Goal: Task Accomplishment & Management: Use online tool/utility

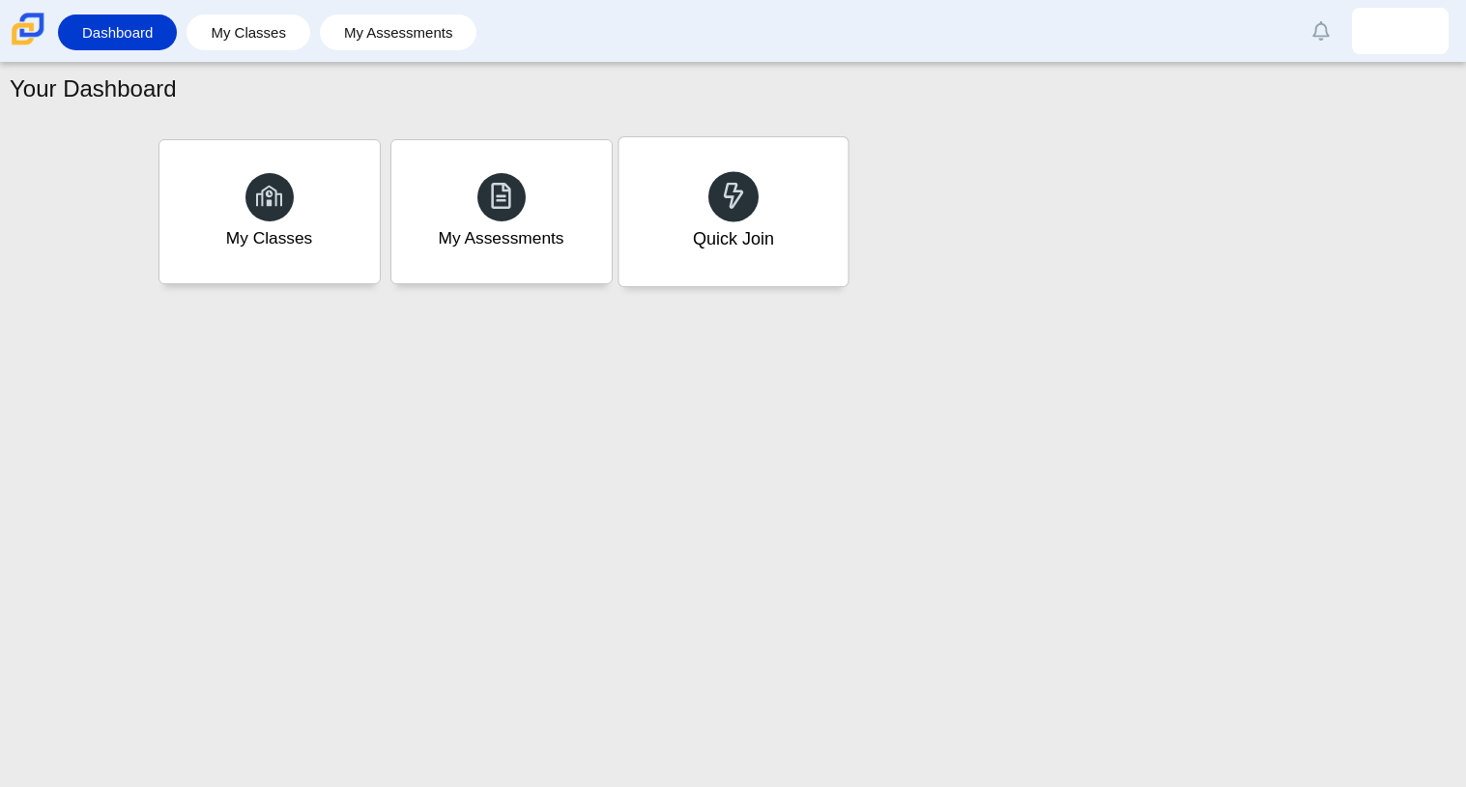
click at [718, 264] on div "Quick Join" at bounding box center [733, 211] width 229 height 149
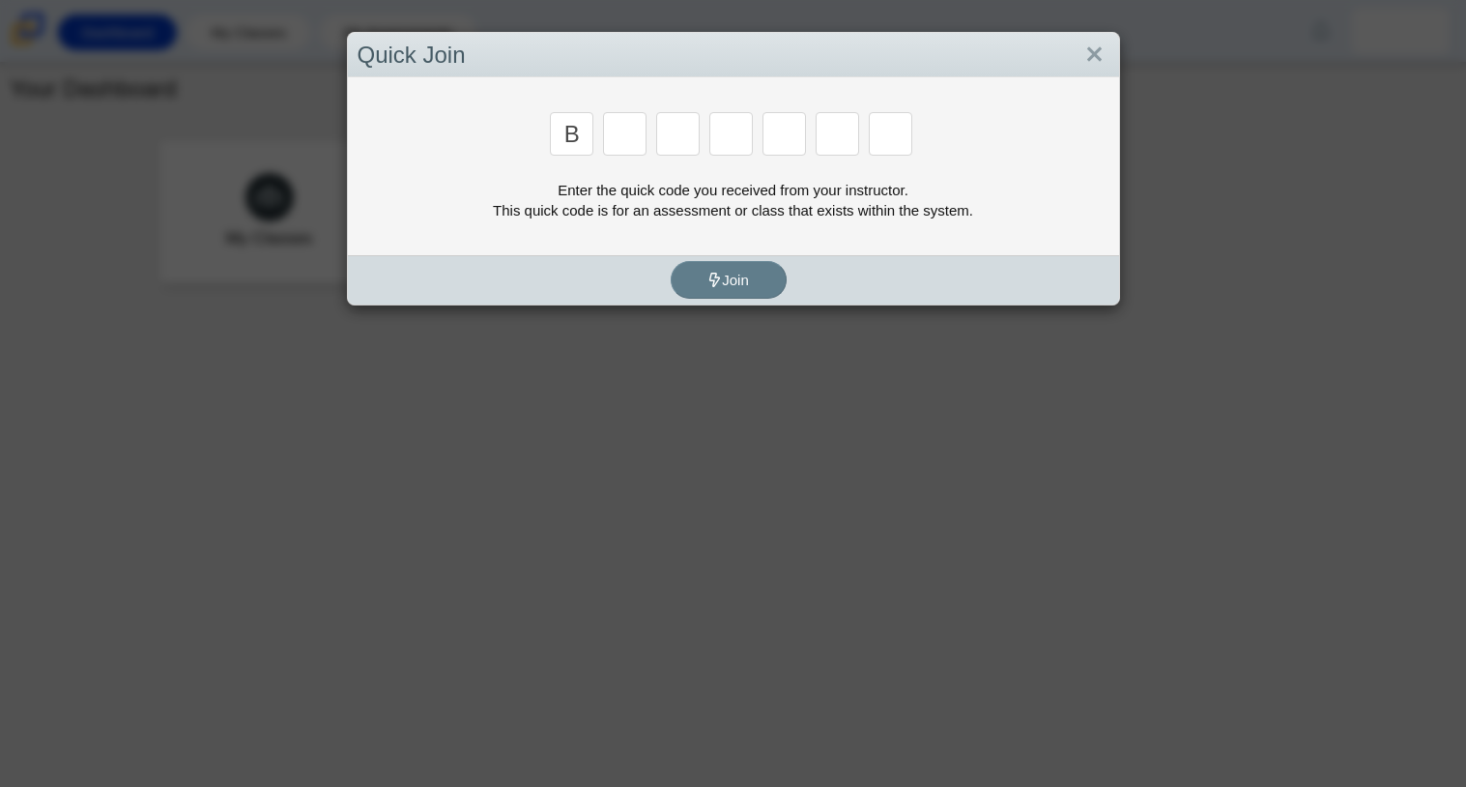
type input "b"
type input "f"
type input "7"
type input "c"
type input "h"
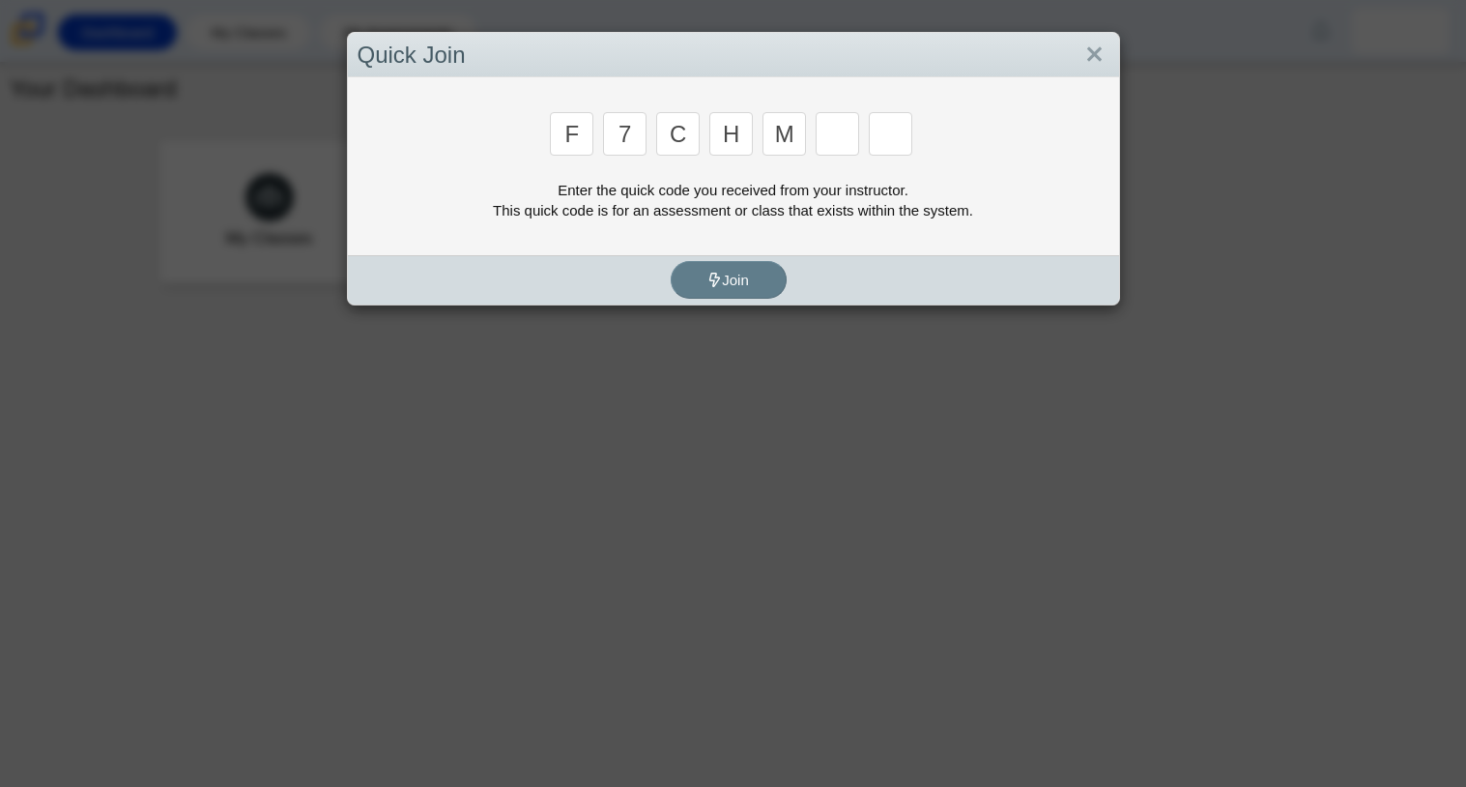
type input "m"
type input "w"
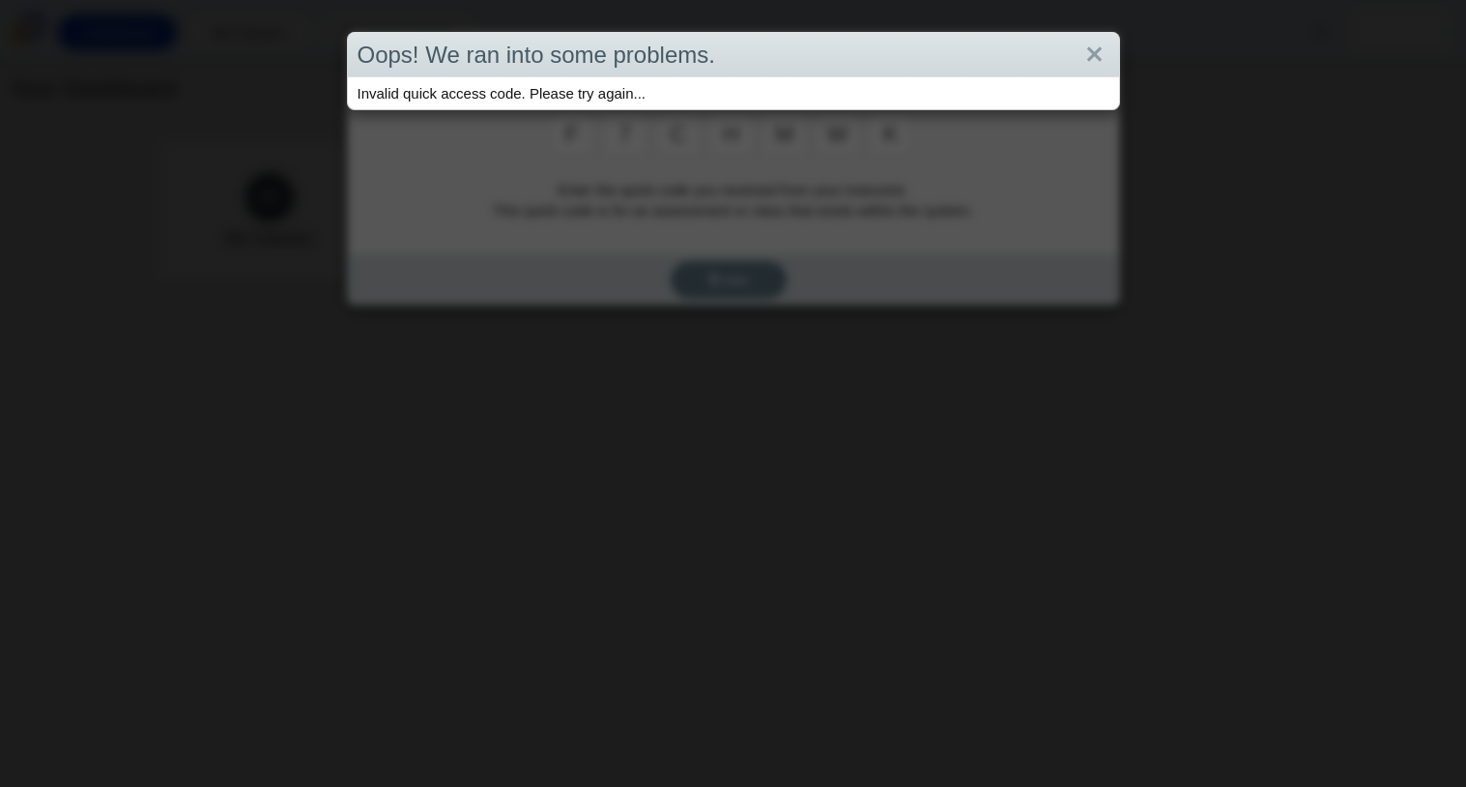
type input "k"
click at [961, 115] on div "Oops! We ran into some problems. Invalid quick access code. Please try again..." at bounding box center [733, 393] width 1466 height 787
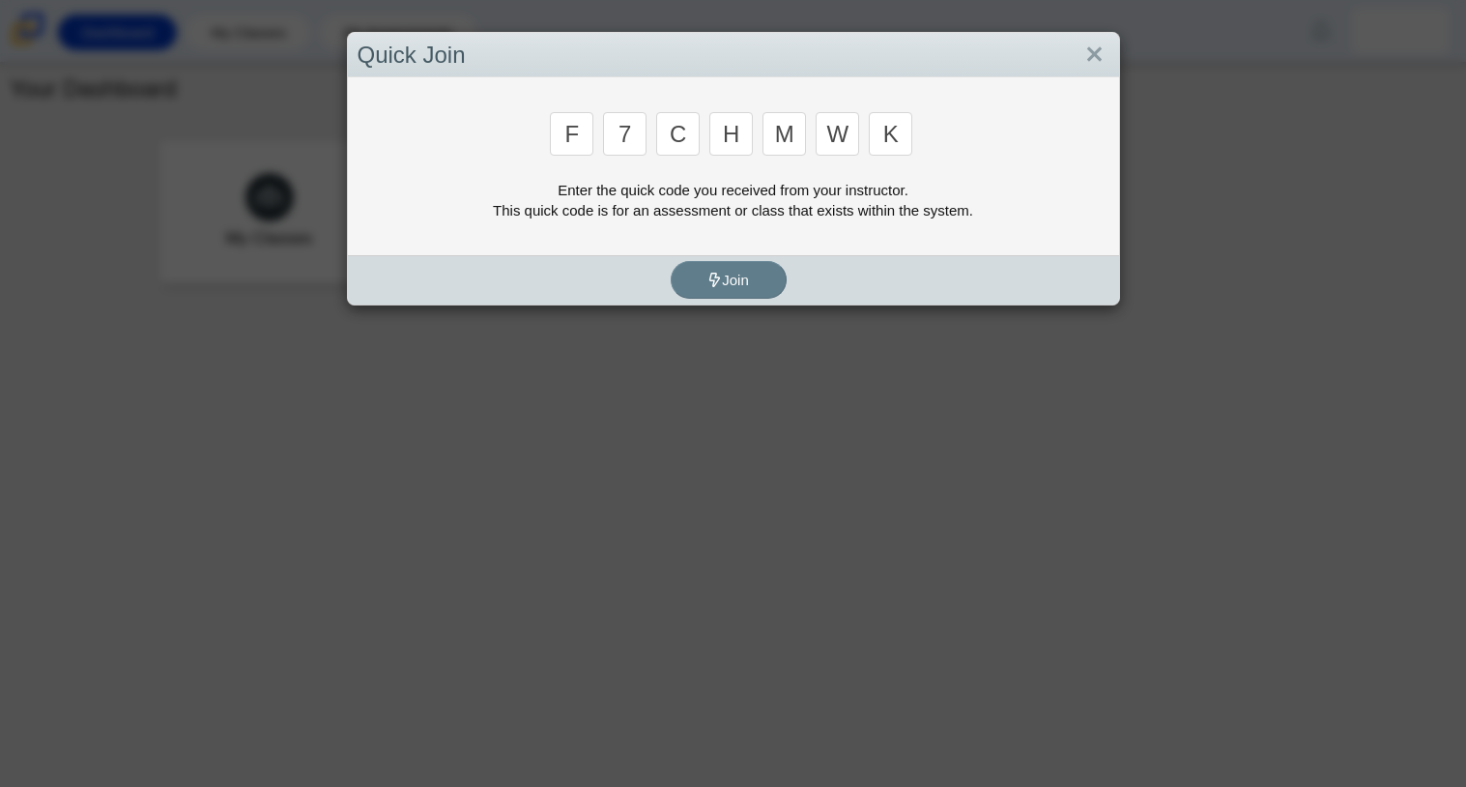
click at [890, 136] on input "k" at bounding box center [890, 133] width 43 height 43
type input "m"
type input "c"
type input "h"
type input "w"
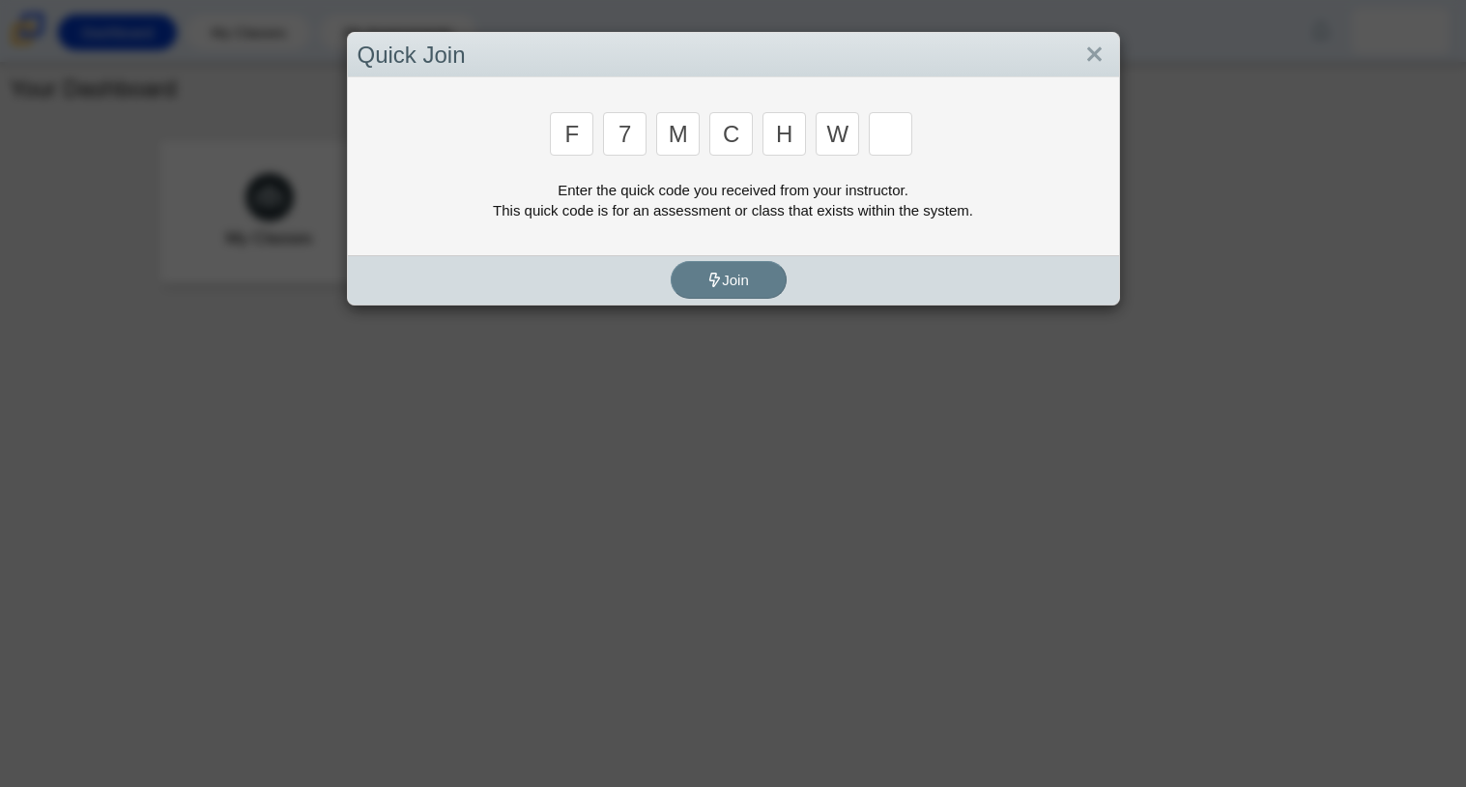
type input "k"
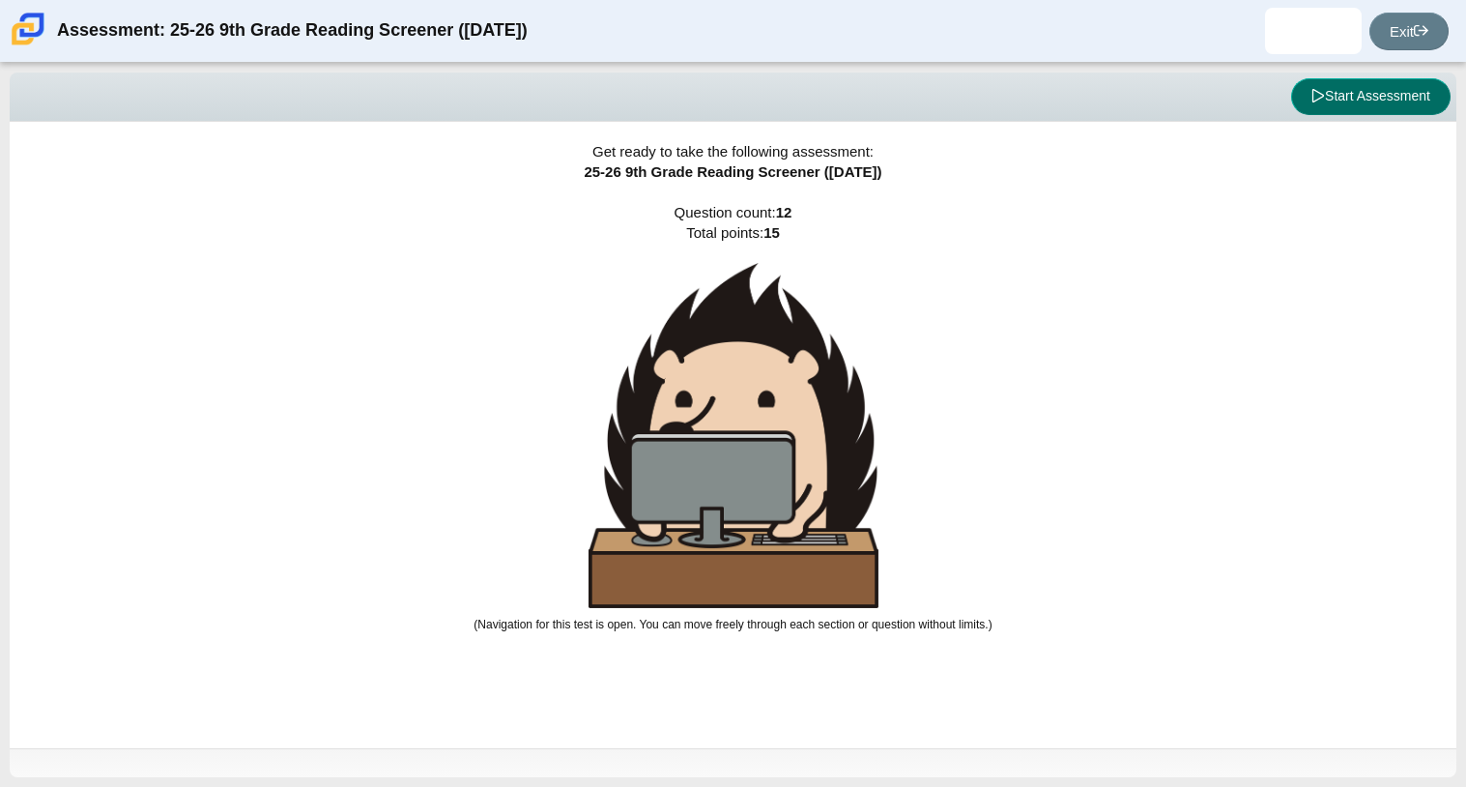
click at [1333, 104] on button "Start Assessment" at bounding box center [1370, 96] width 159 height 37
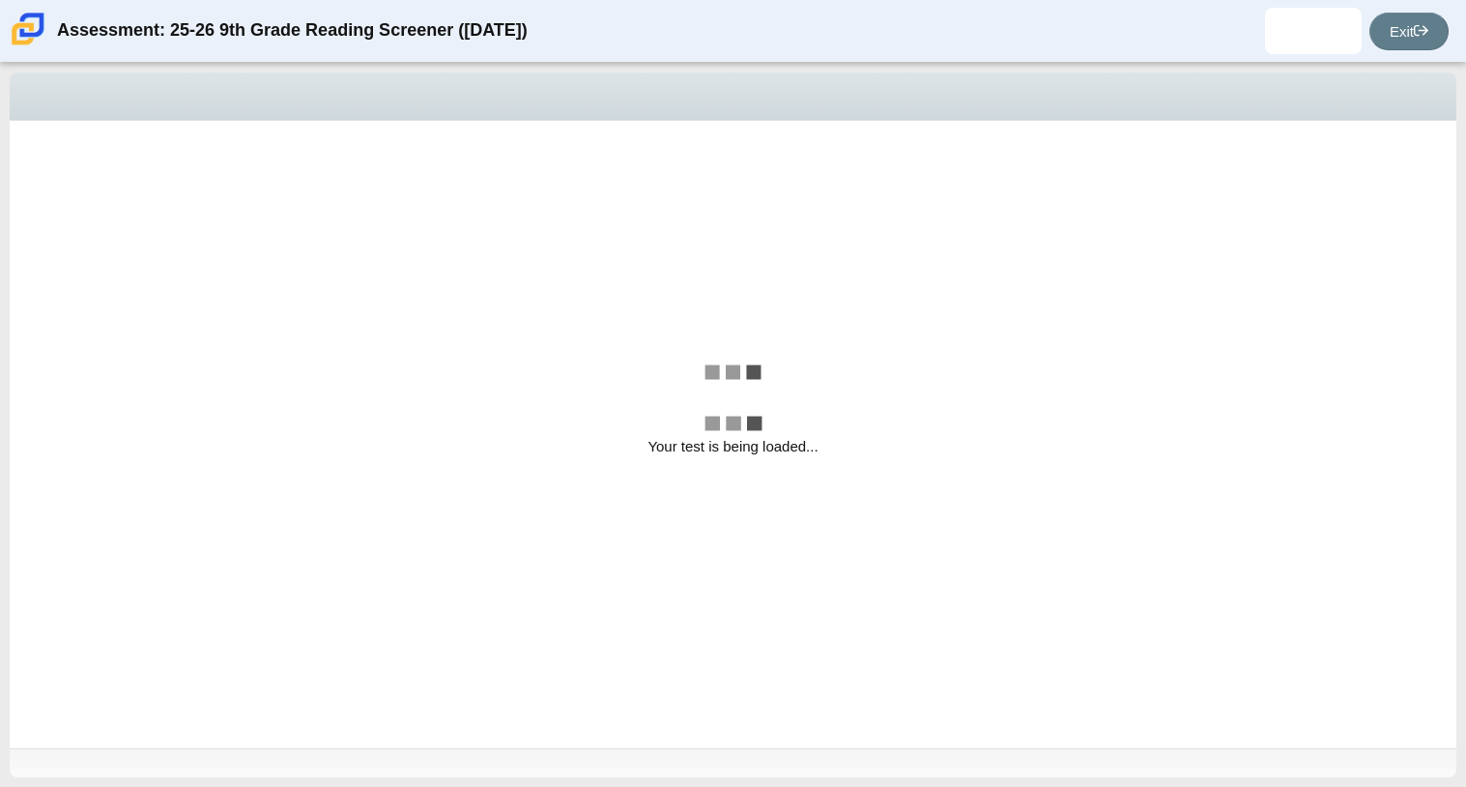
select select "ccc5b315-3c7c-471c-bf90-f22c8299c798"
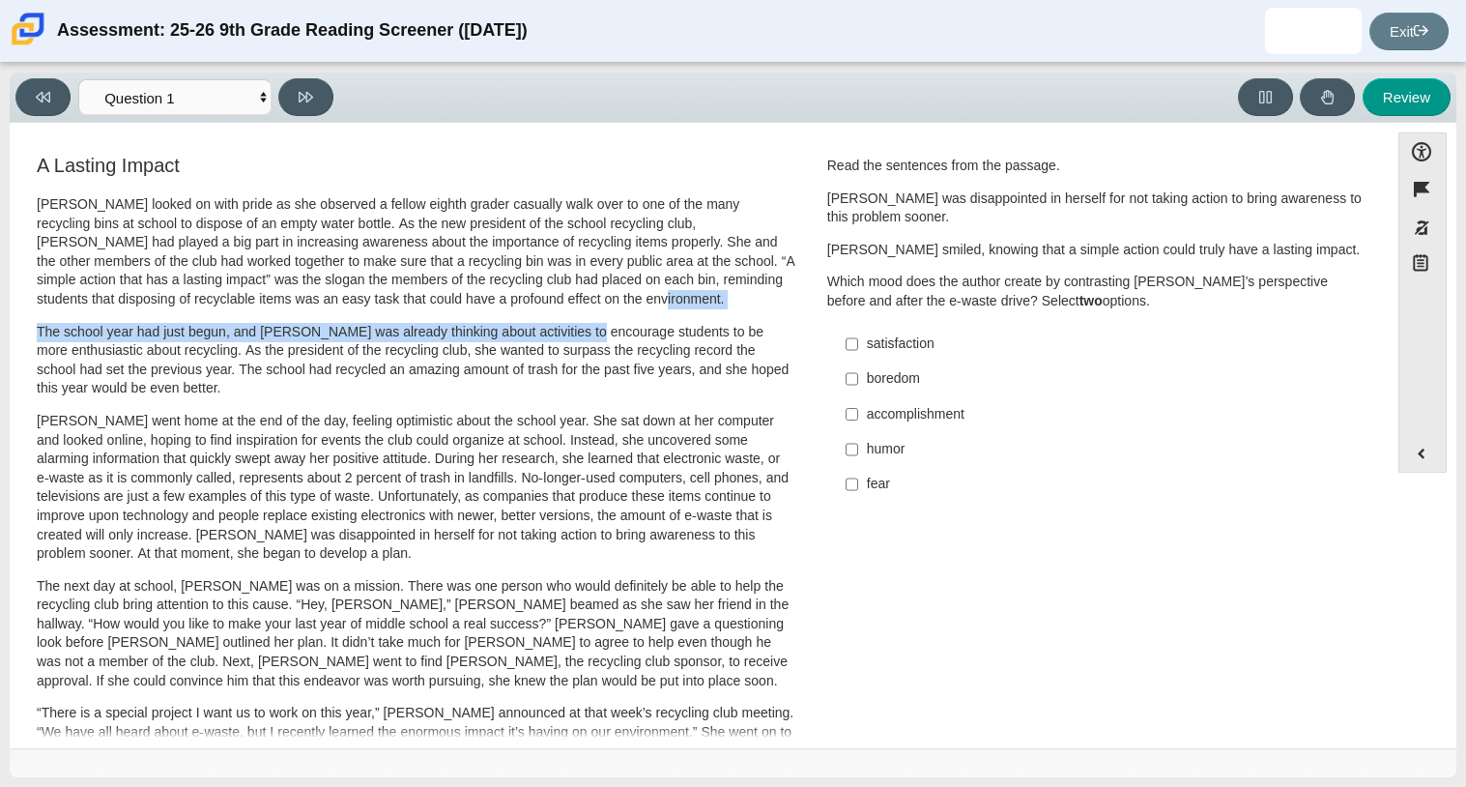
drag, startPoint x: 579, startPoint y: 300, endPoint x: 580, endPoint y: 320, distance: 20.3
click at [580, 320] on div "[PERSON_NAME] looked on with pride as she observed a fellow eighth grader casua…" at bounding box center [416, 710] width 759 height 1031
click at [608, 304] on p "[PERSON_NAME] looked on with pride as she observed a fellow eighth grader casua…" at bounding box center [416, 252] width 759 height 114
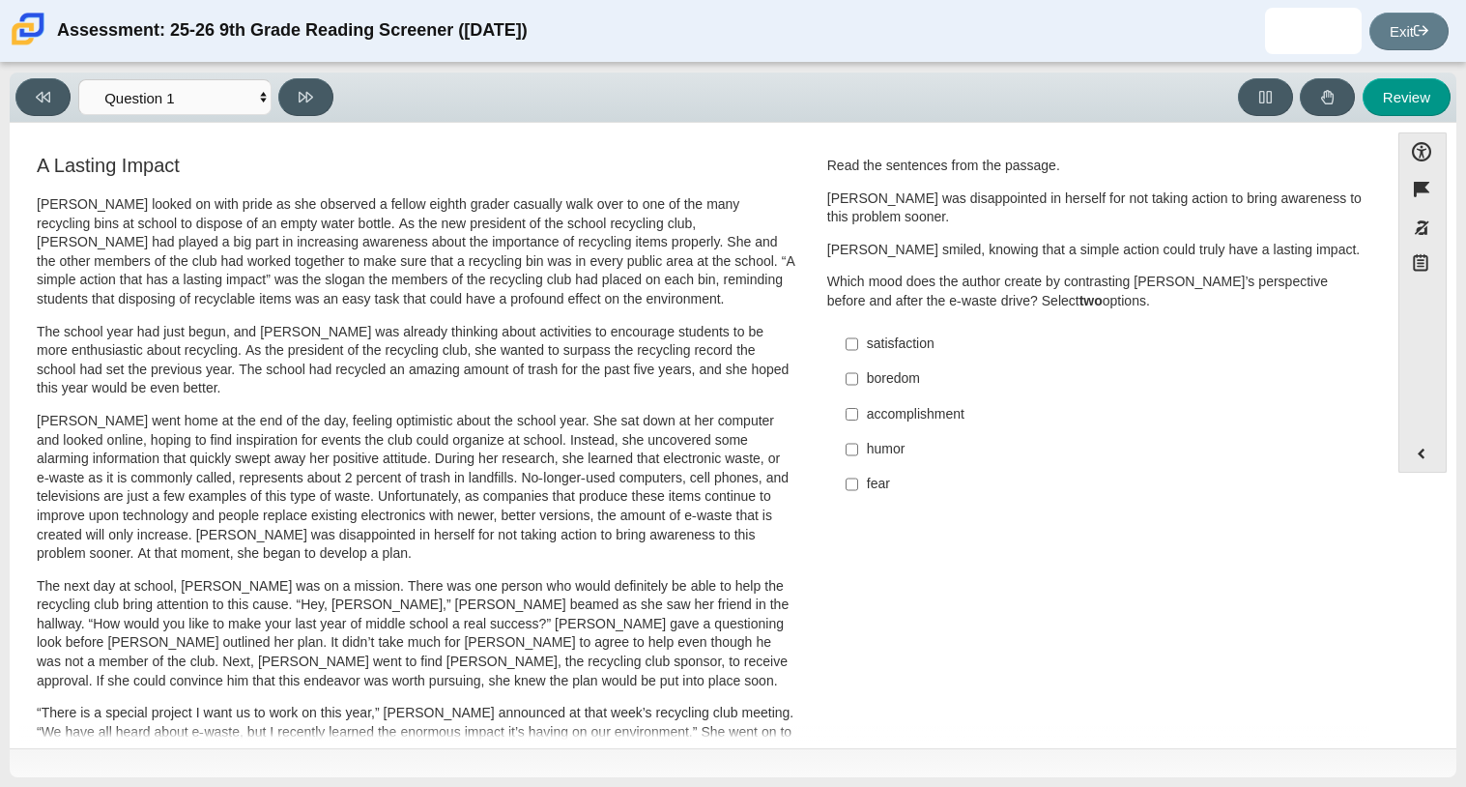
click at [990, 403] on label "accomplishment accomplishment" at bounding box center [1097, 413] width 531 height 35
click at [858, 403] on input "accomplishment accomplishment" at bounding box center [852, 413] width 13 height 35
checkbox input "true"
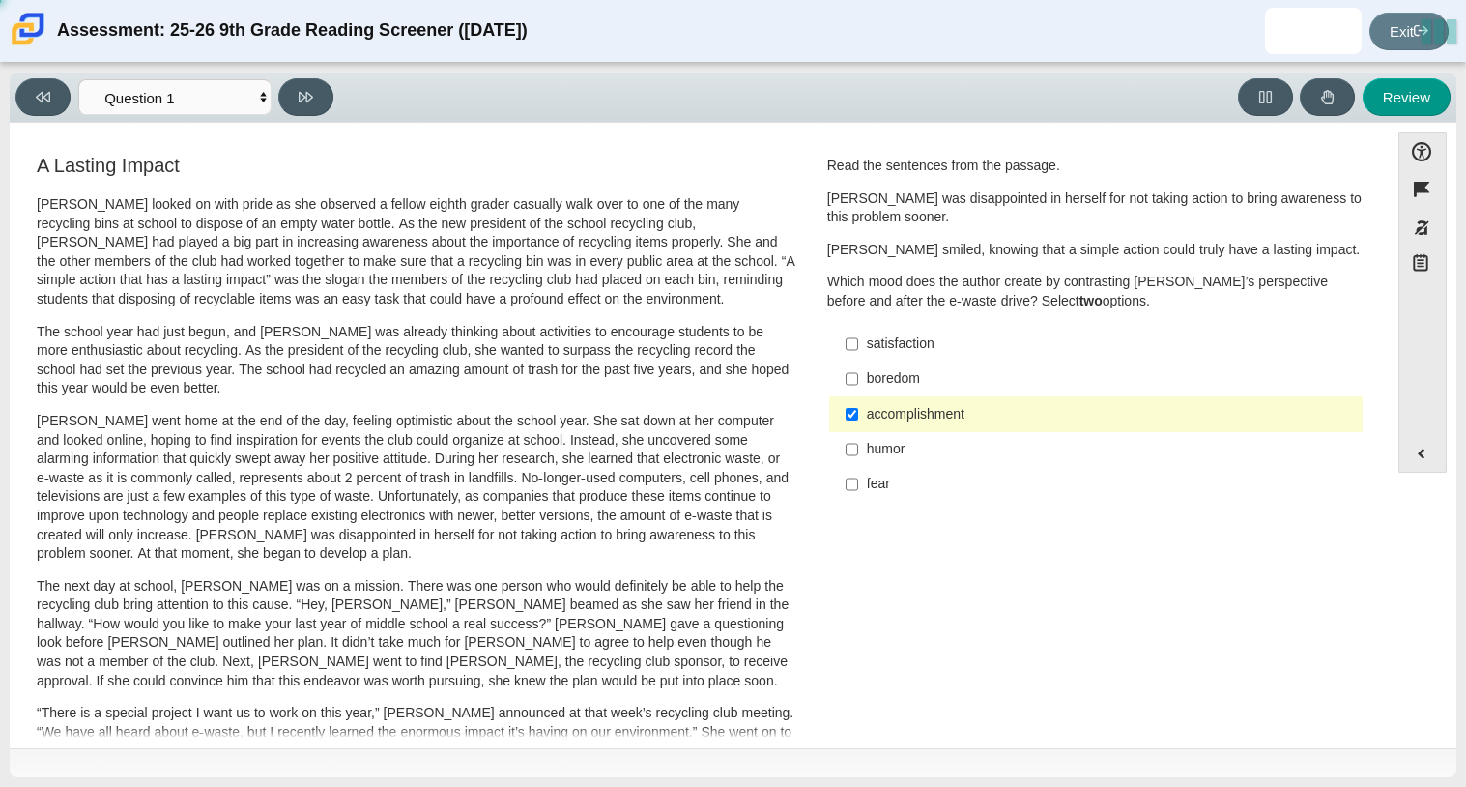
click at [923, 336] on div "satisfaction" at bounding box center [1111, 343] width 488 height 19
click at [858, 336] on input "satisfaction satisfaction" at bounding box center [852, 344] width 13 height 35
checkbox input "true"
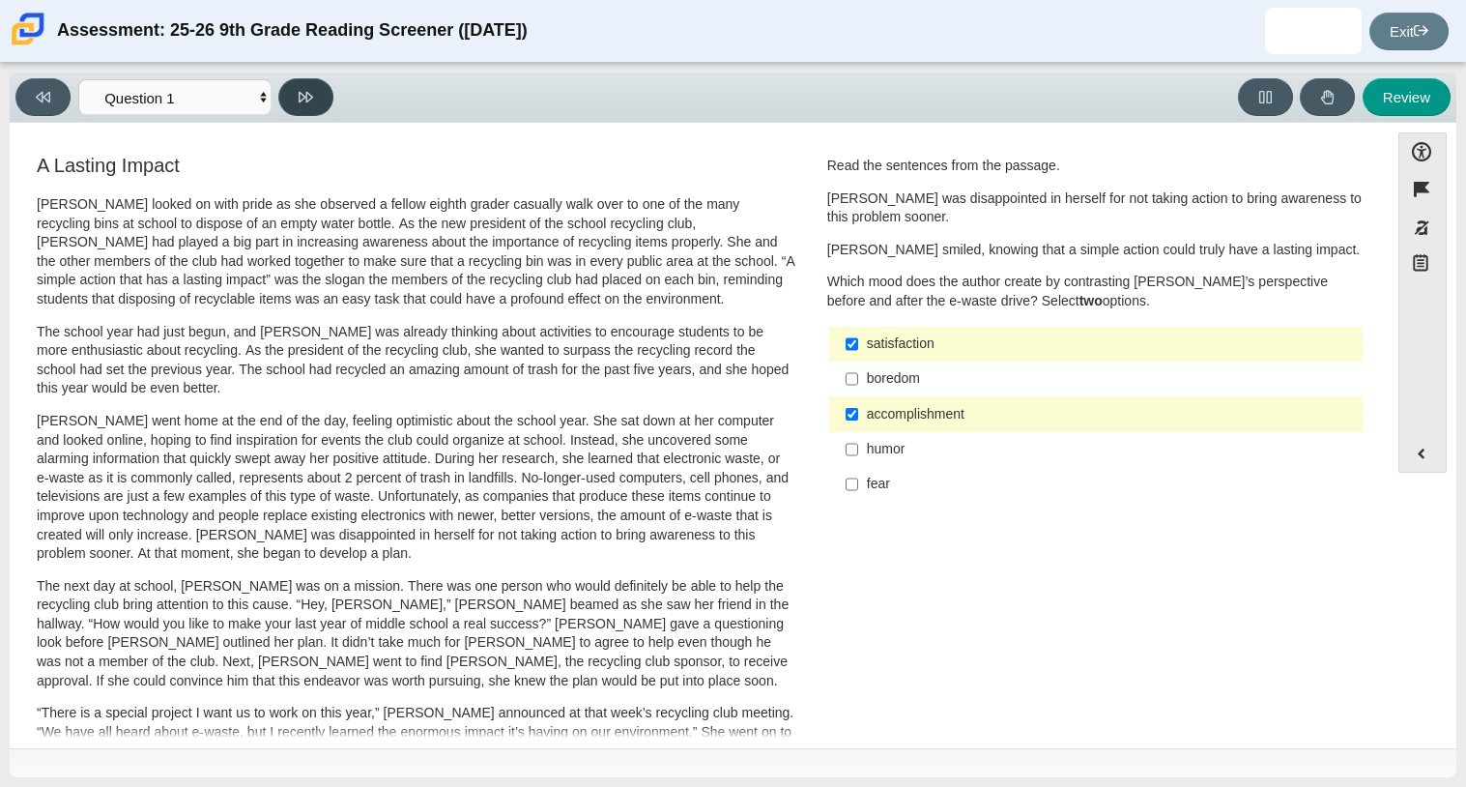
click at [294, 88] on button at bounding box center [305, 97] width 55 height 38
select select "0ff64528-ffd7-428d-b192-babfaadd44e8"
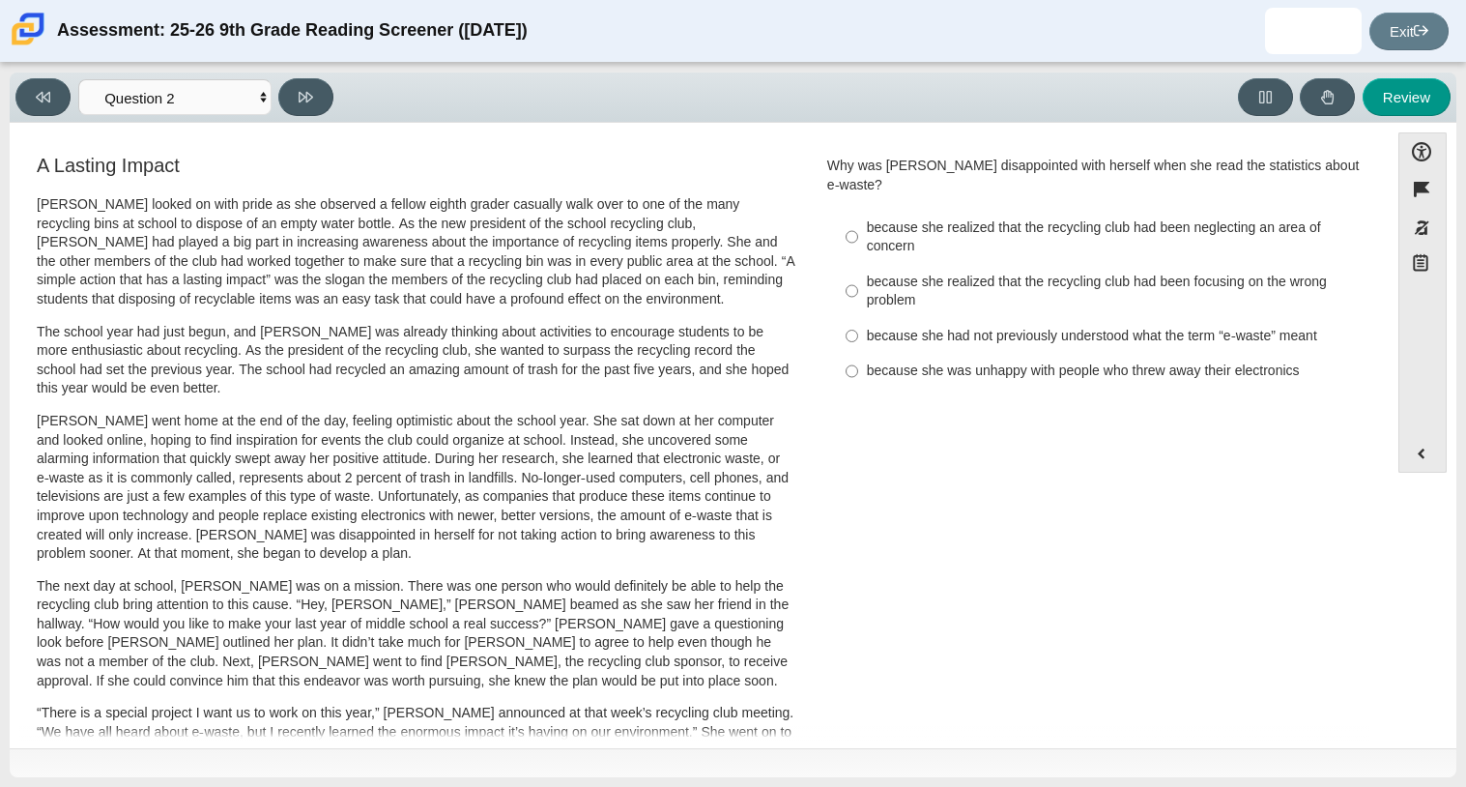
click at [317, 191] on div "A Lasting Impact [PERSON_NAME] looked on with pride as she observed a fellow ei…" at bounding box center [416, 691] width 759 height 1072
click at [950, 327] on div "because she had not previously understood what the term “e-waste” meant" at bounding box center [1111, 336] width 488 height 19
click at [858, 318] on input "because she had not previously understood what the term “e-waste” meant because…" at bounding box center [852, 335] width 13 height 35
radio input "true"
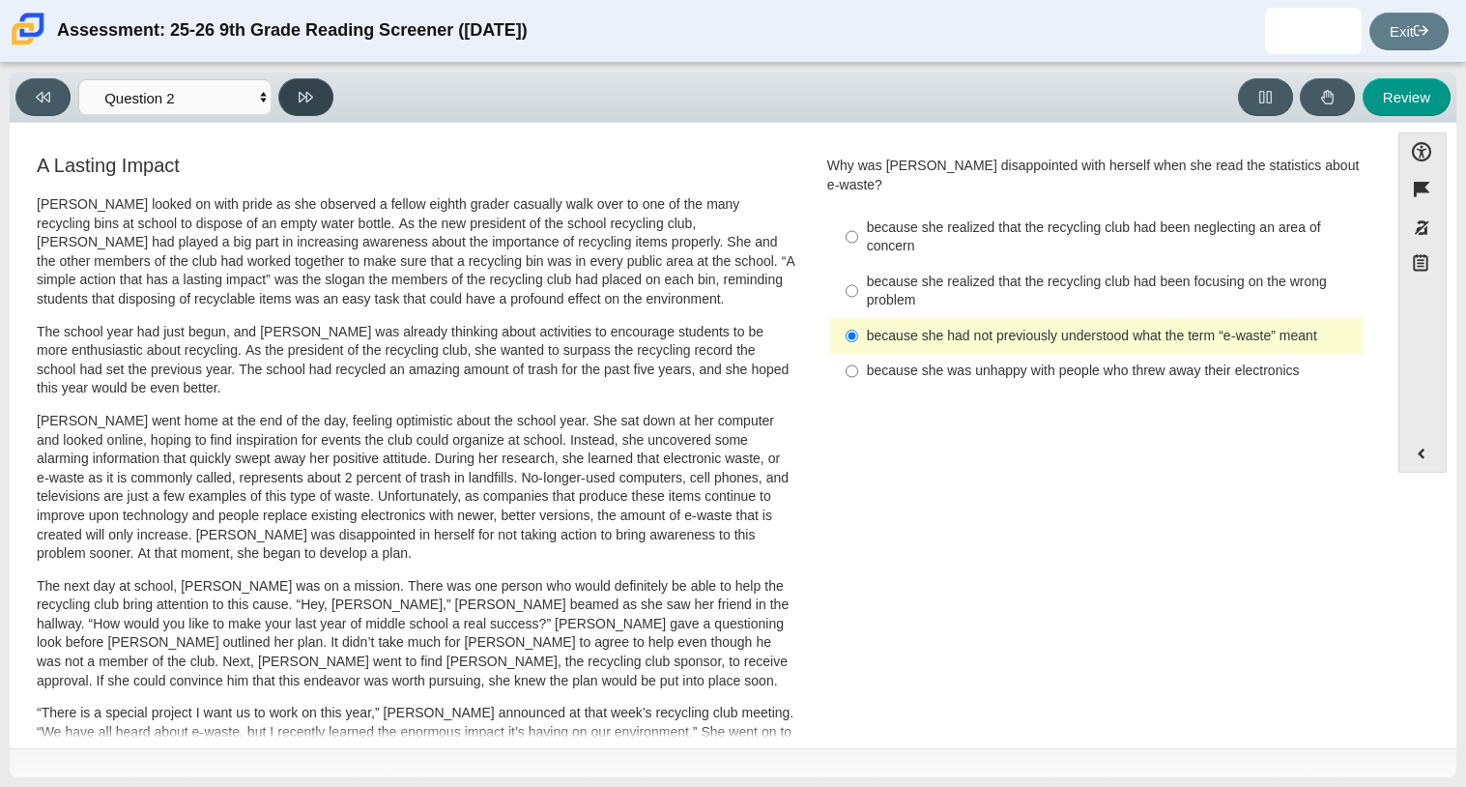
click at [292, 100] on button at bounding box center [305, 97] width 55 height 38
select select "7ce3d843-6974-4858-901c-1ff39630e843"
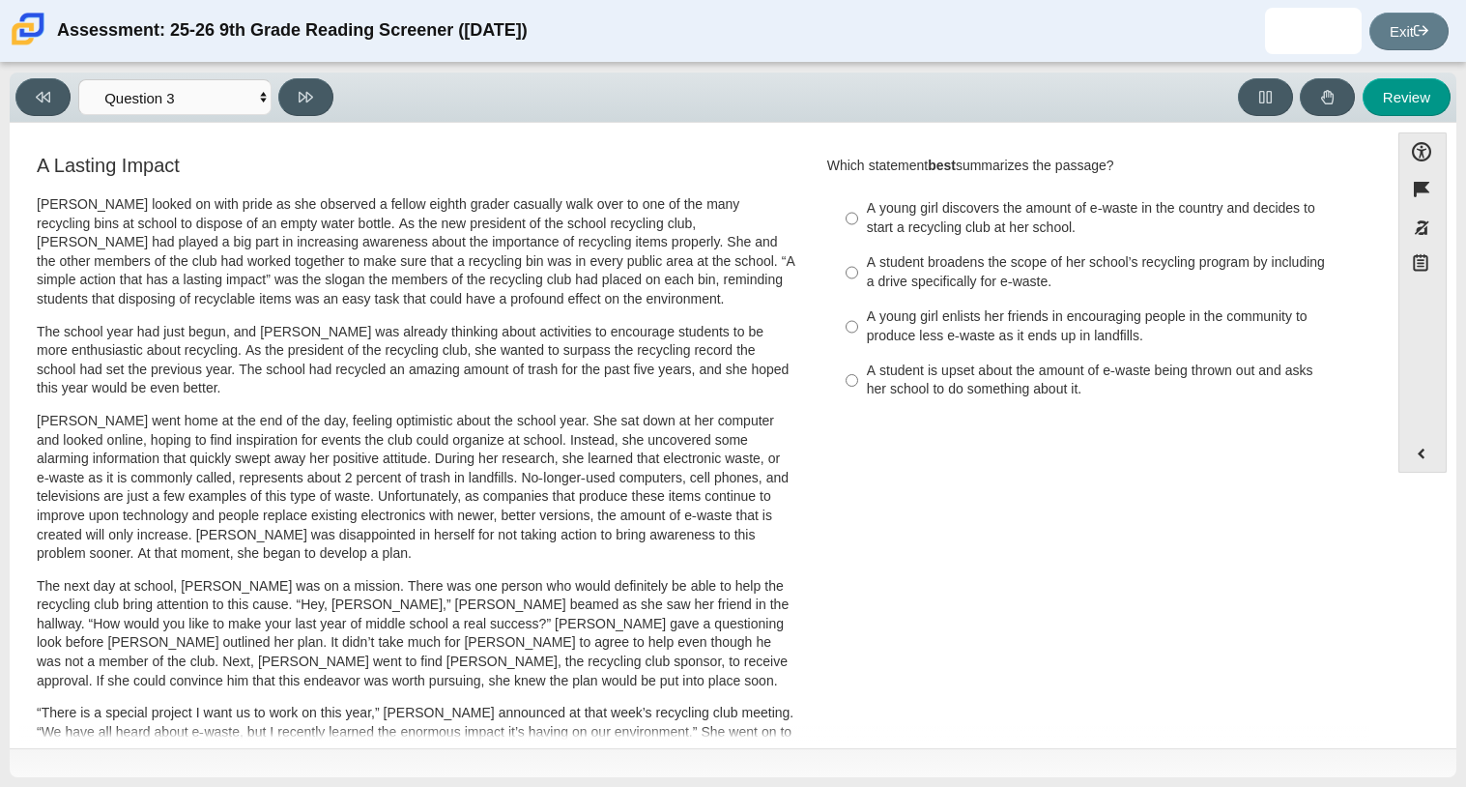
click at [905, 372] on div "A student is upset about the amount of e-waste being thrown out and asks her sc…" at bounding box center [1111, 380] width 488 height 38
click at [858, 372] on input "A student is upset about the amount of e-waste being thrown out and asks her sc…" at bounding box center [852, 381] width 13 height 54
radio input "true"
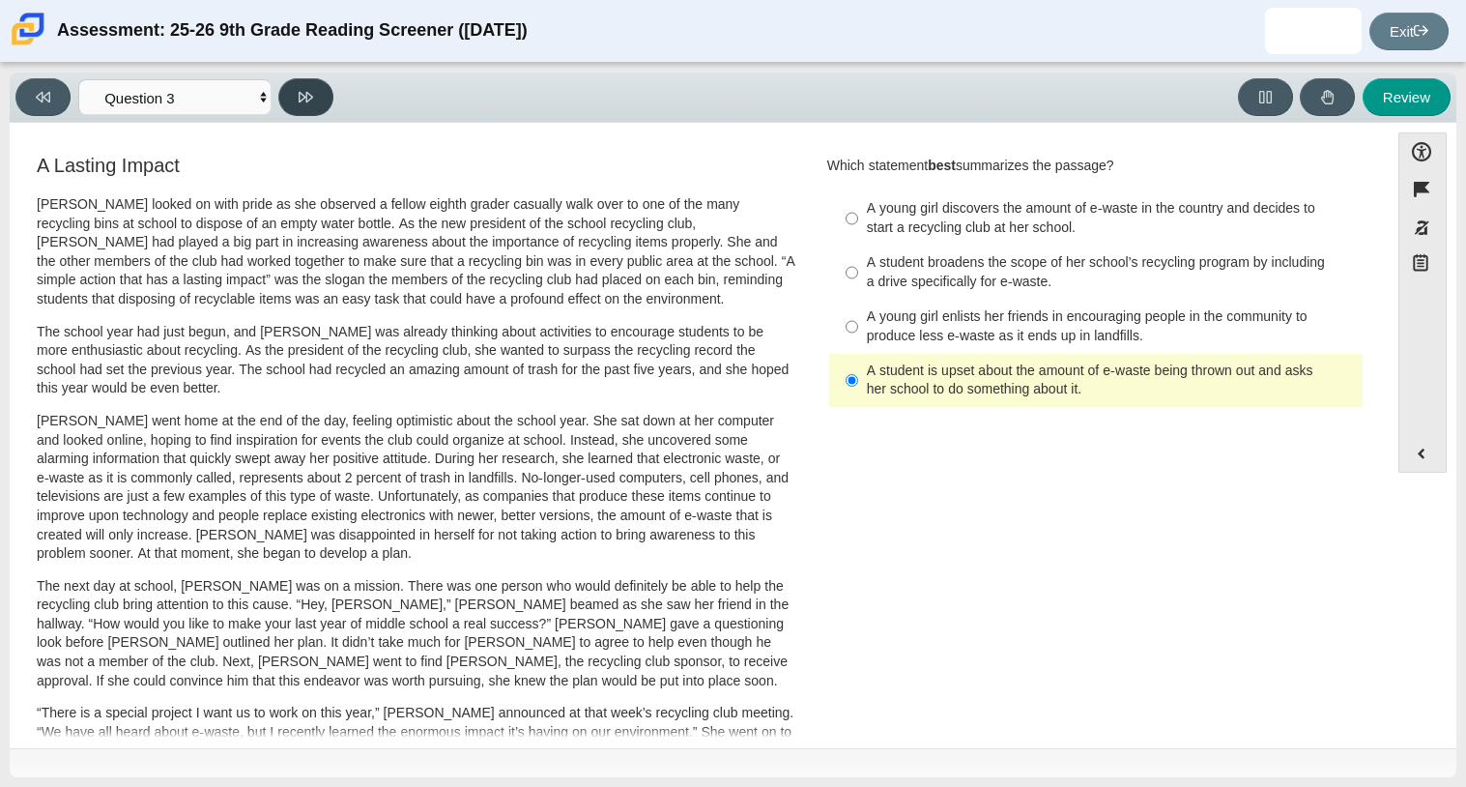
click at [300, 92] on icon at bounding box center [306, 97] width 14 height 11
select select "ca9ea0f1-49c5-4bd1-83b0-472c18652b42"
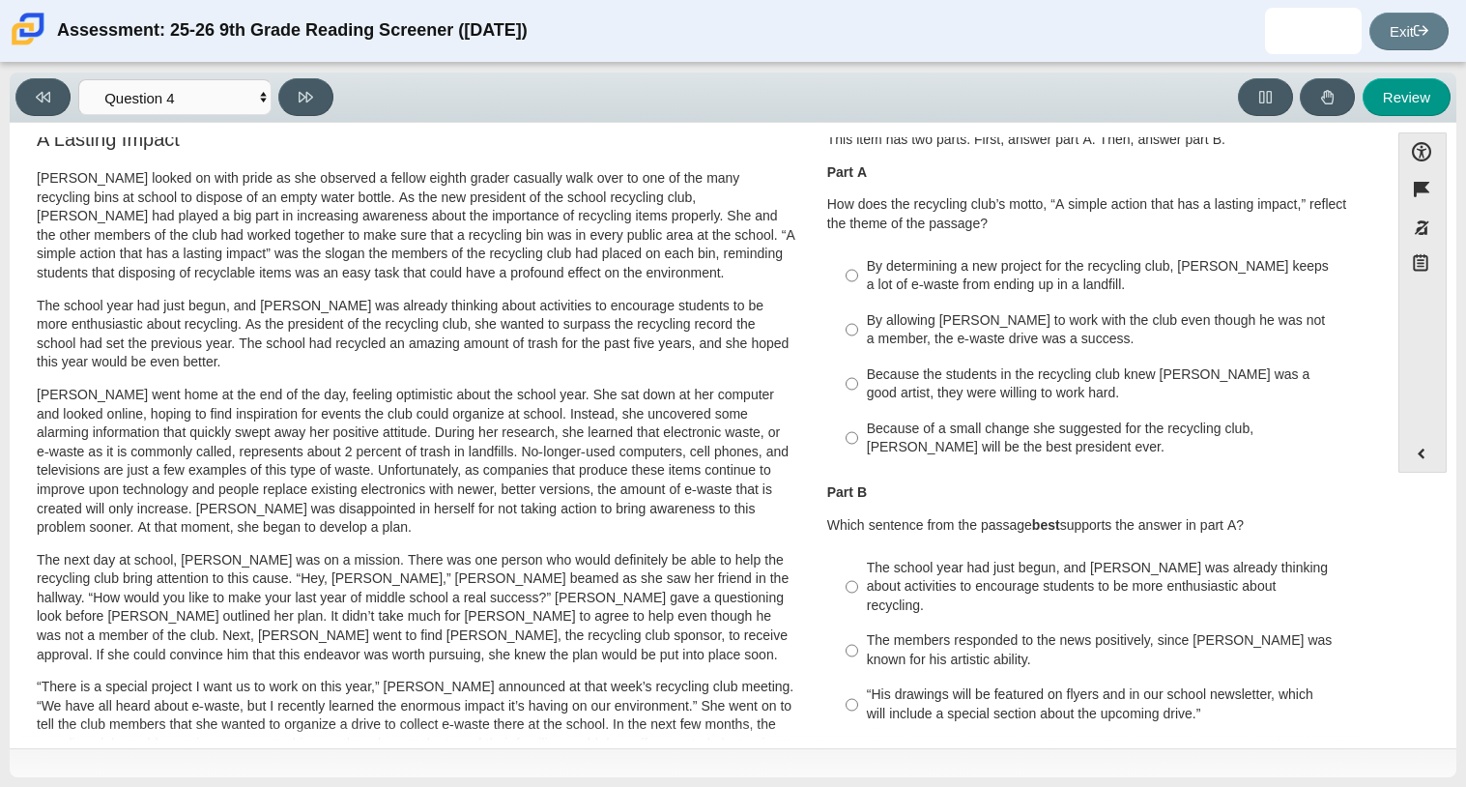
scroll to position [41, 0]
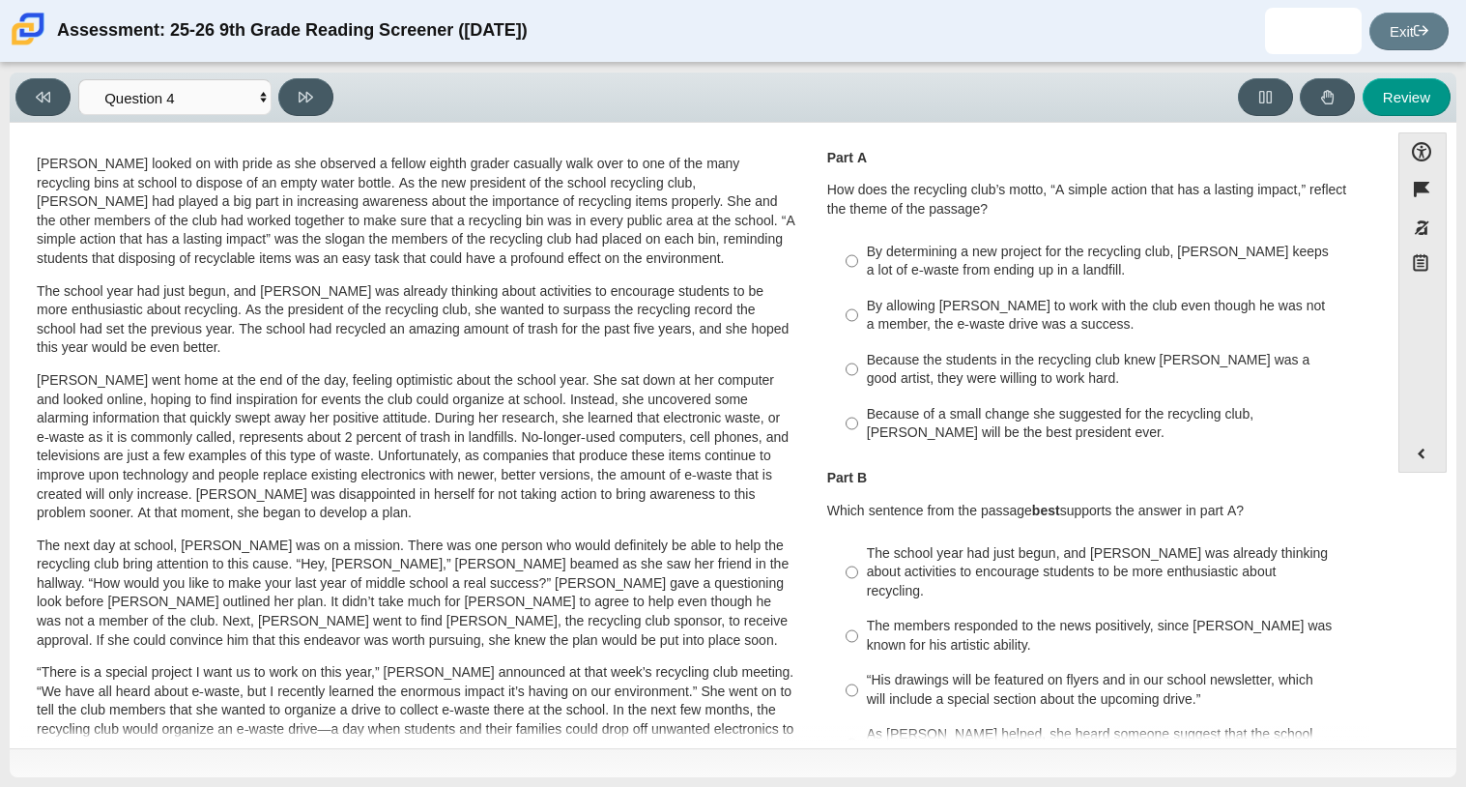
click at [1062, 262] on div "By determining a new project for the recycling club, [PERSON_NAME] keeps a lot …" at bounding box center [1111, 262] width 488 height 38
click at [858, 262] on input "By determining a new project for the recycling club, [PERSON_NAME] keeps a lot …" at bounding box center [852, 261] width 13 height 54
radio input "true"
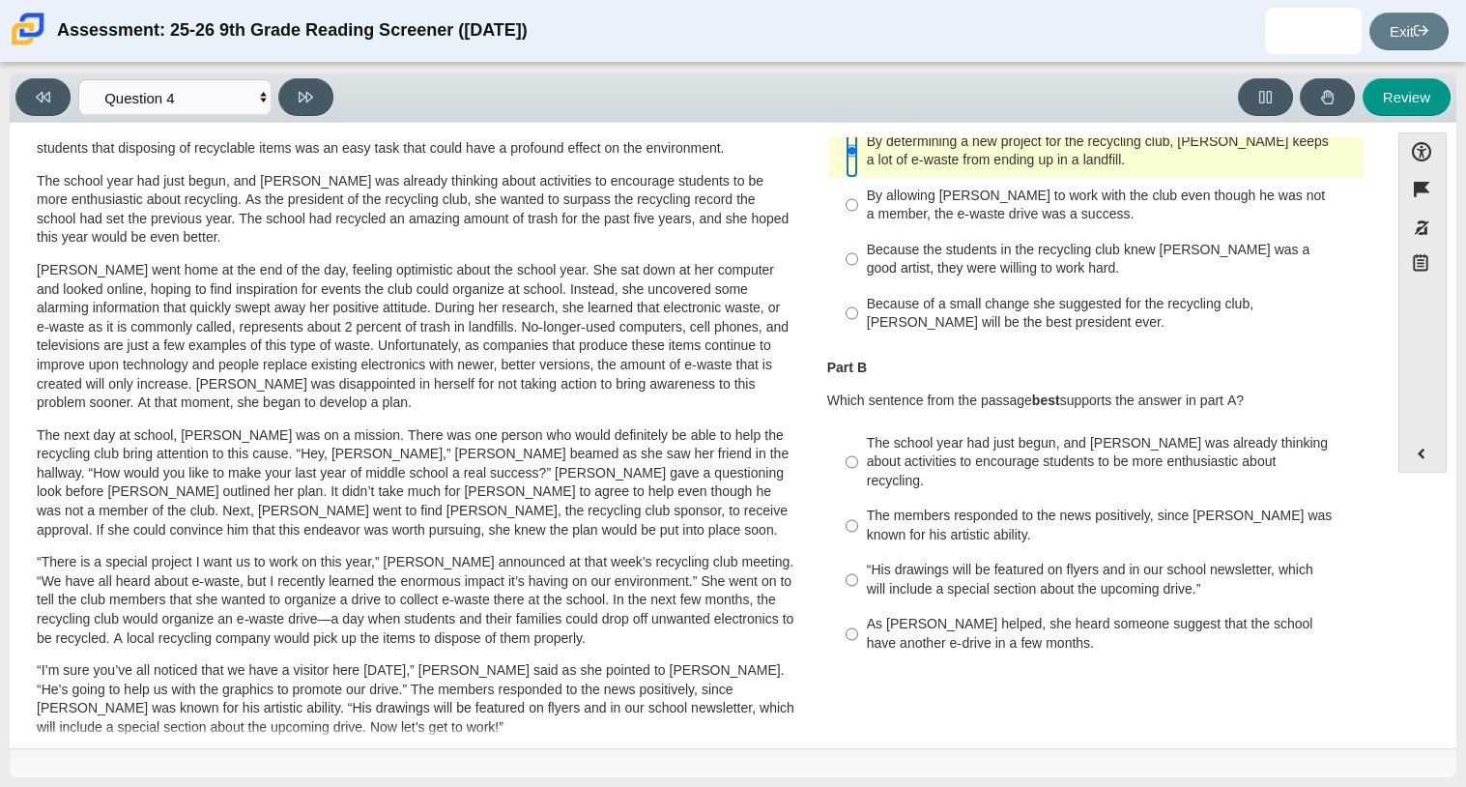
scroll to position [158, 0]
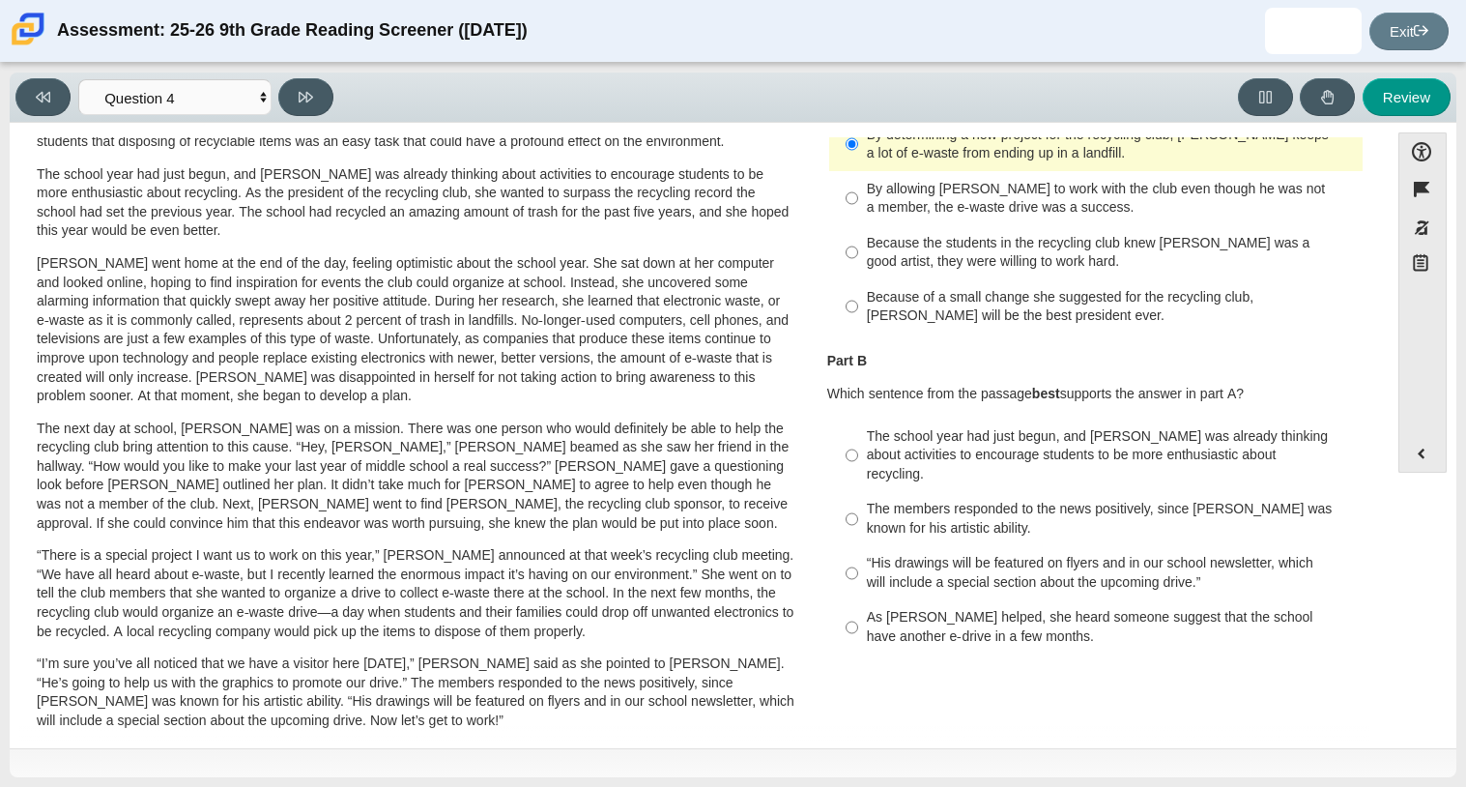
click at [972, 445] on div "The school year had just begun, and [PERSON_NAME] was already thinking about ac…" at bounding box center [1111, 455] width 488 height 57
click at [858, 445] on input "The school year had just begun, and [PERSON_NAME] was already thinking about ac…" at bounding box center [852, 455] width 13 height 73
radio input "true"
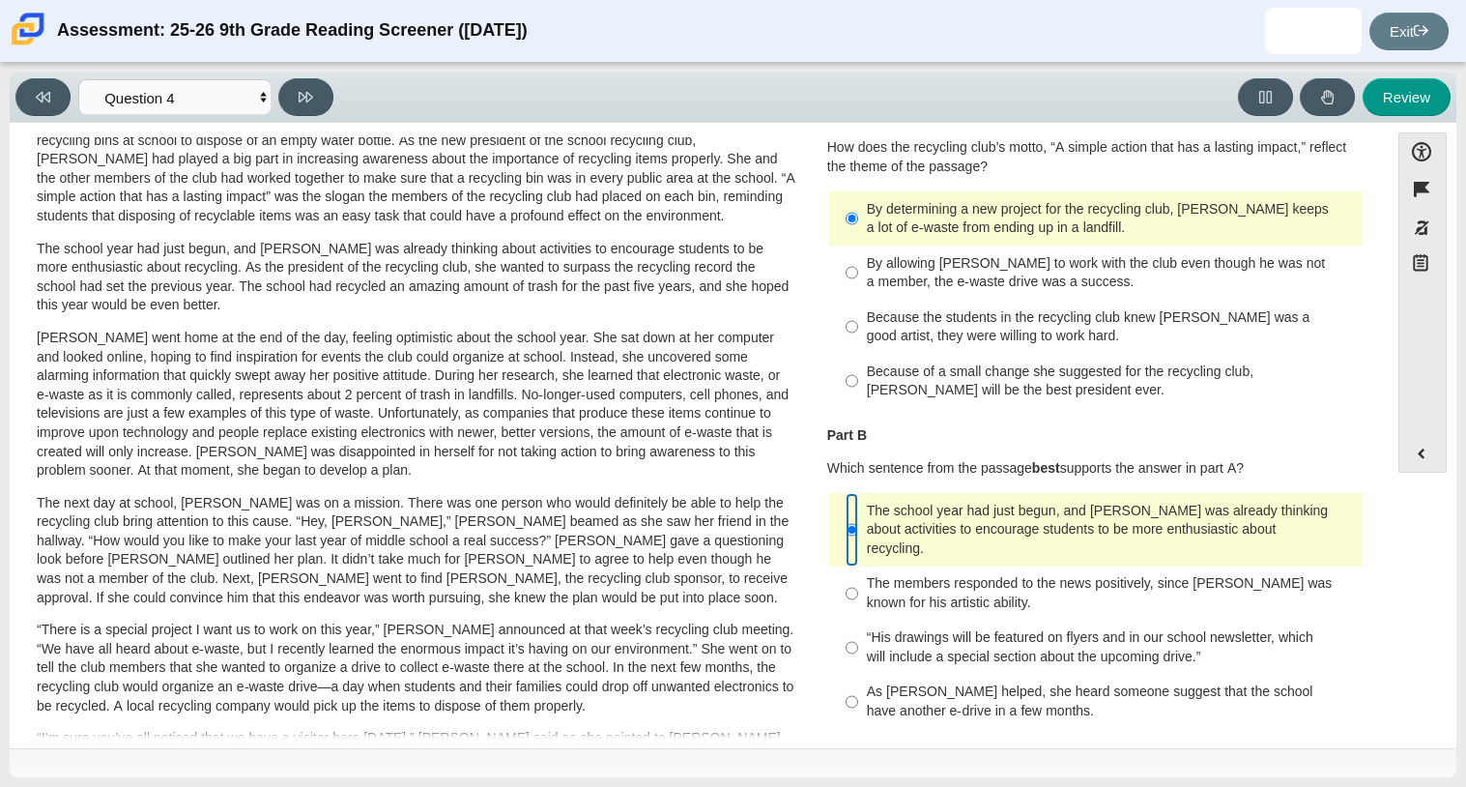
scroll to position [82, 0]
click at [1035, 575] on div "The members responded to the news positively, since [PERSON_NAME] was known for…" at bounding box center [1111, 594] width 488 height 38
click at [858, 567] on input "The members responded to the news positively, since [PERSON_NAME] was known for…" at bounding box center [852, 594] width 13 height 54
radio input "true"
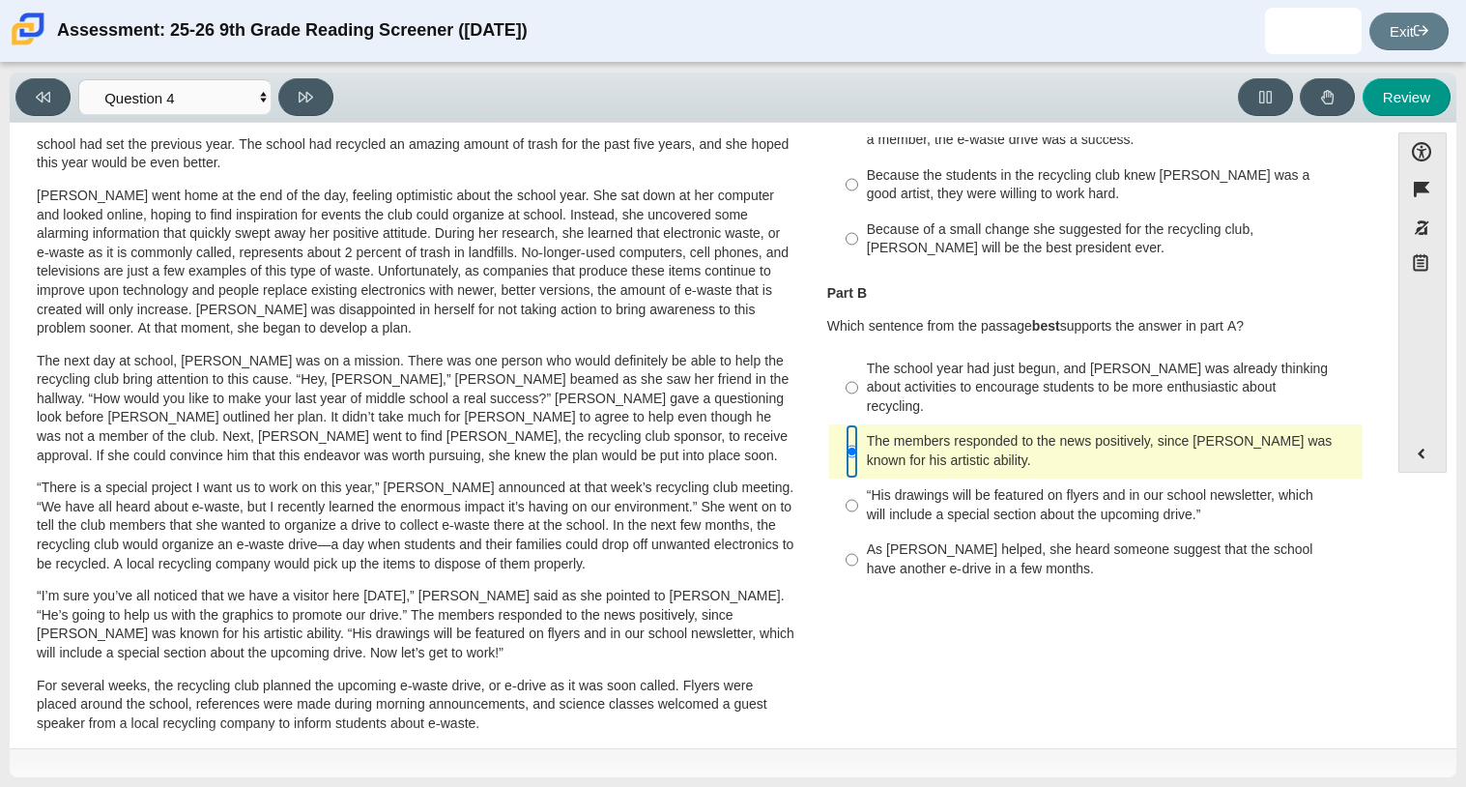
scroll to position [230, 0]
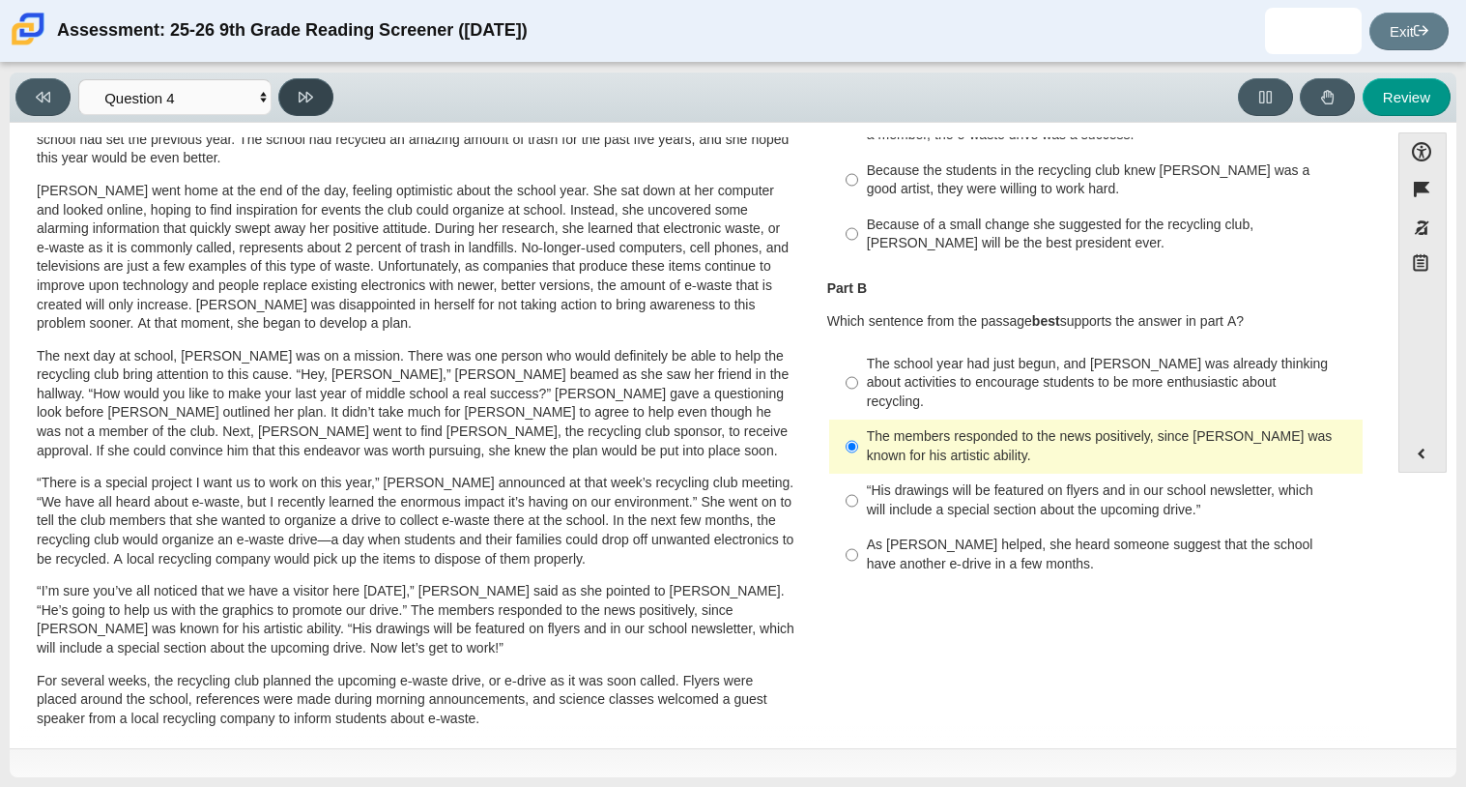
click at [292, 82] on button at bounding box center [305, 97] width 55 height 38
select select "e41f1a79-e29f-4095-8030-a53364015bed"
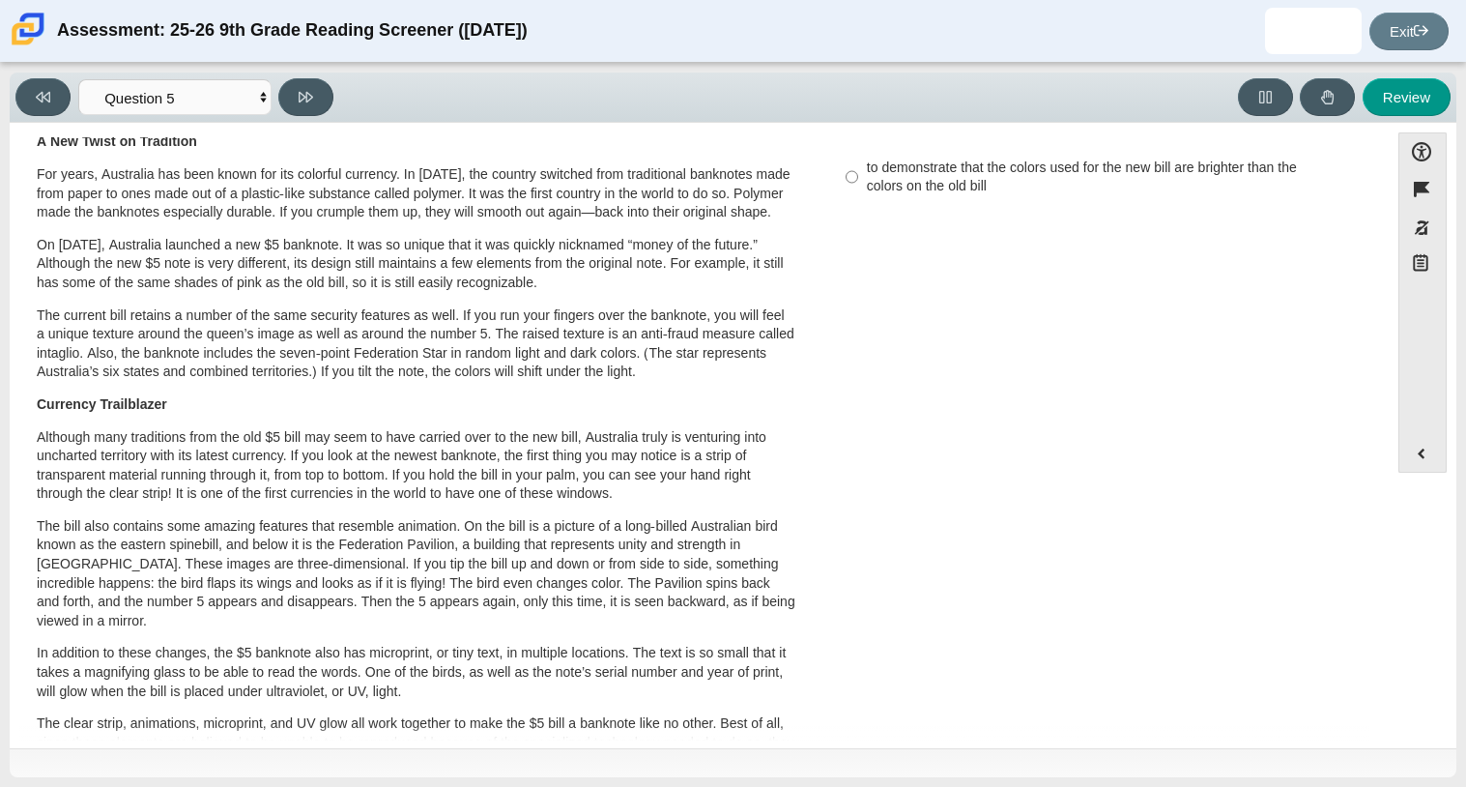
scroll to position [0, 0]
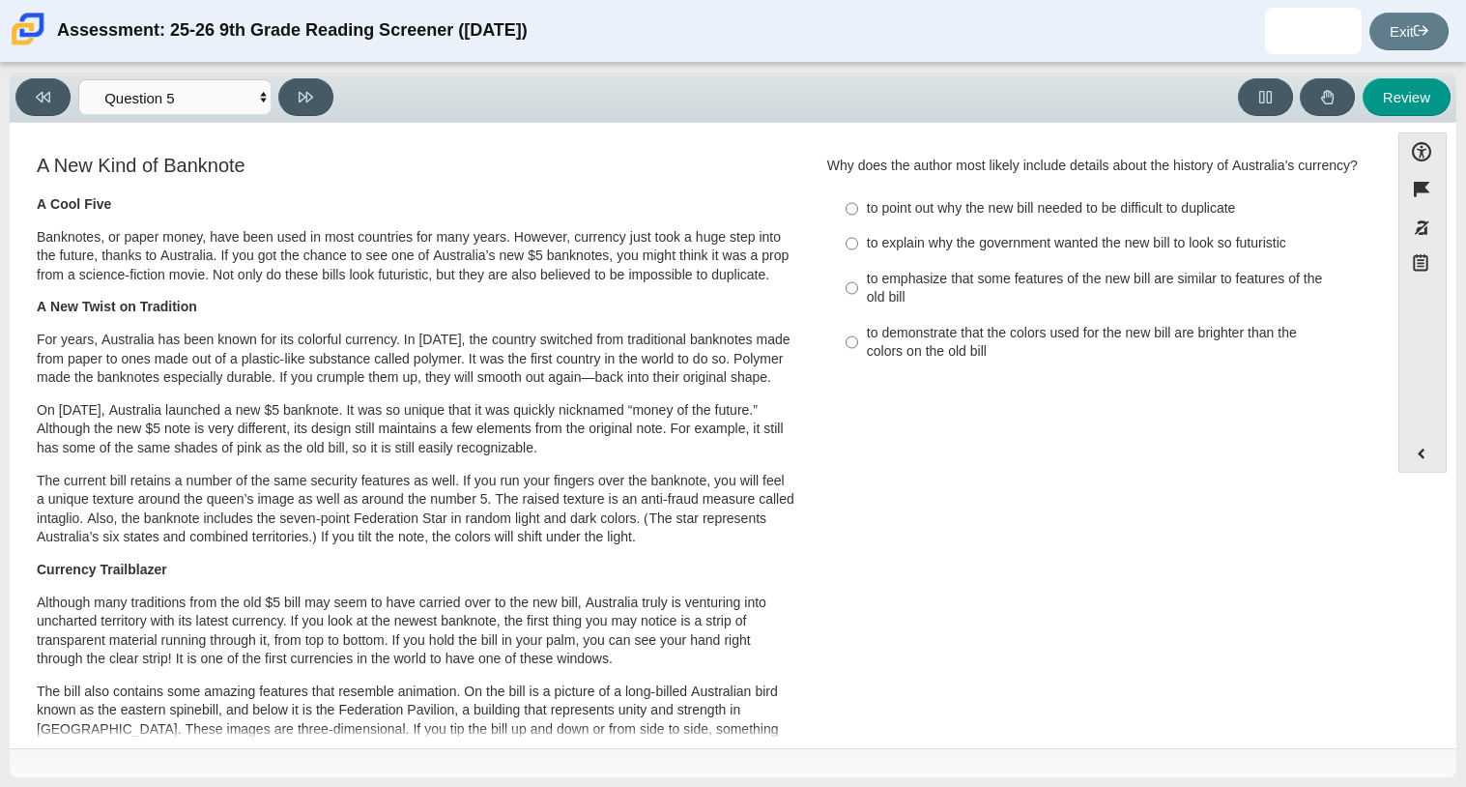
click at [321, 221] on div "A Cool Five Banknotes, or paper money, have been used in most countries for man…" at bounding box center [416, 722] width 759 height 1055
click at [447, 160] on h3 "A New Kind of Banknote" at bounding box center [416, 165] width 759 height 21
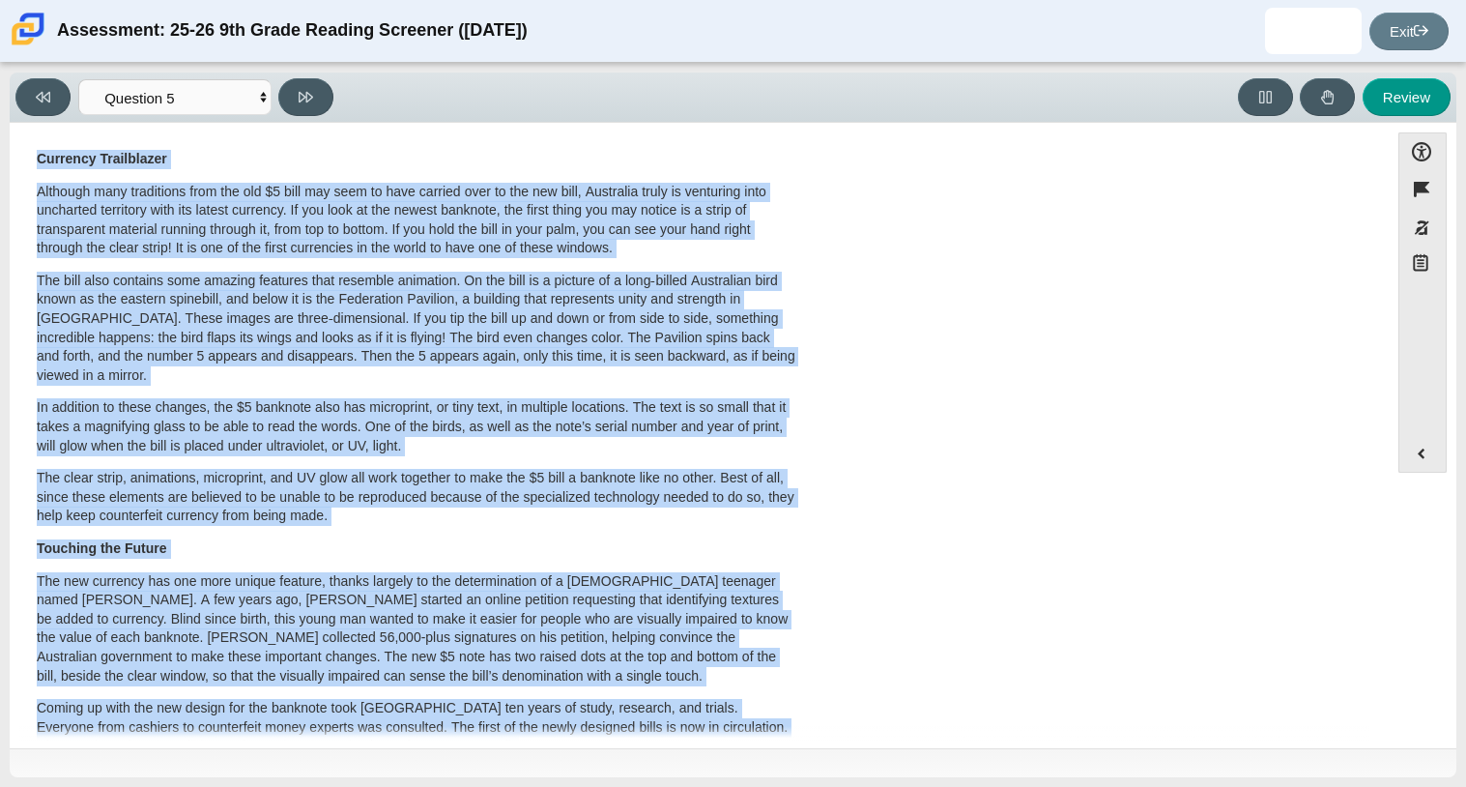
scroll to position [577, 0]
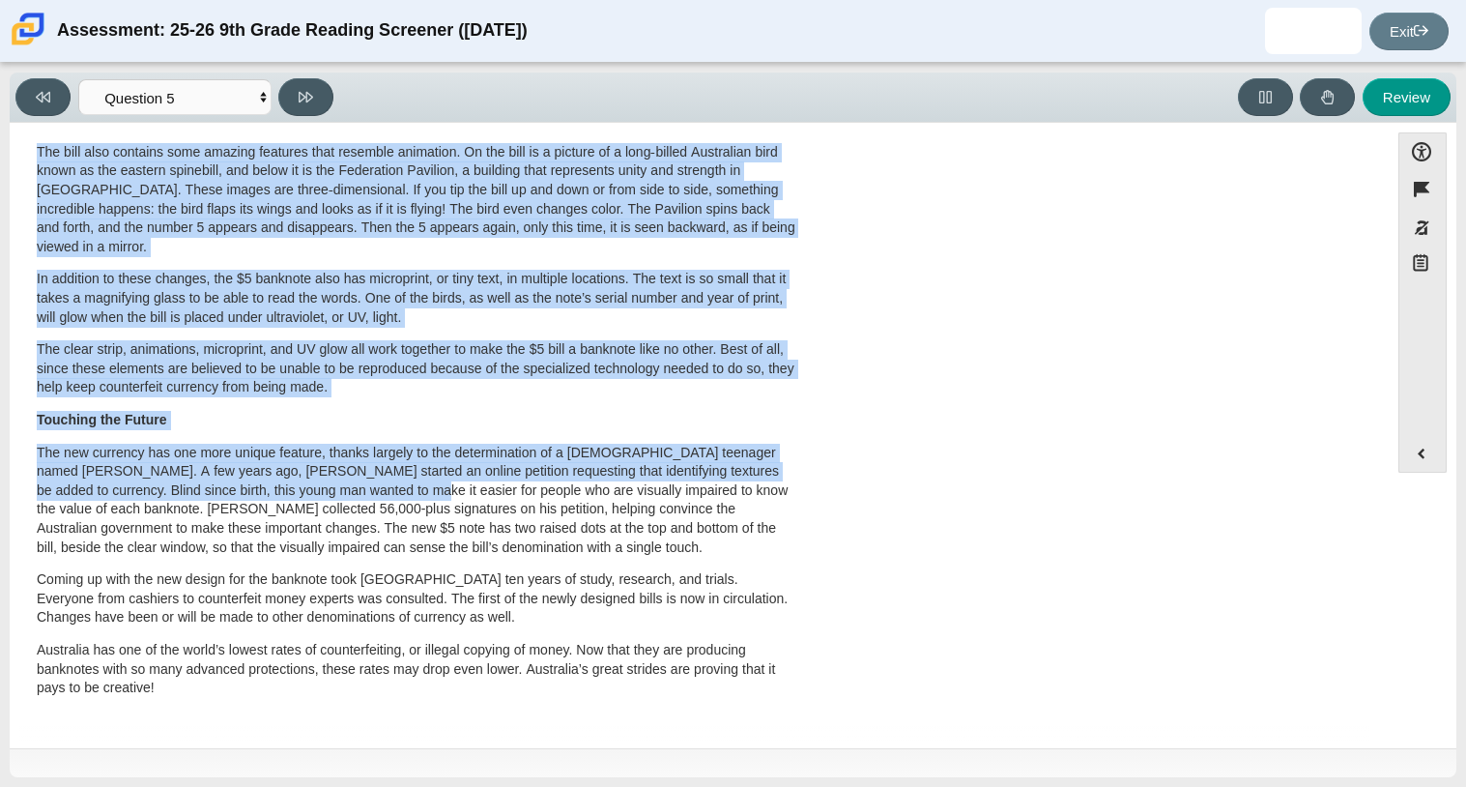
drag, startPoint x: 101, startPoint y: 236, endPoint x: 390, endPoint y: 482, distance: 379.8
click at [390, 482] on div "A Cool Five Banknotes, or paper money, have been used in most countries for man…" at bounding box center [416, 183] width 759 height 1055
click at [390, 482] on p "The new currency has one more unique feature, thanks largely to the determinati…" at bounding box center [416, 501] width 759 height 114
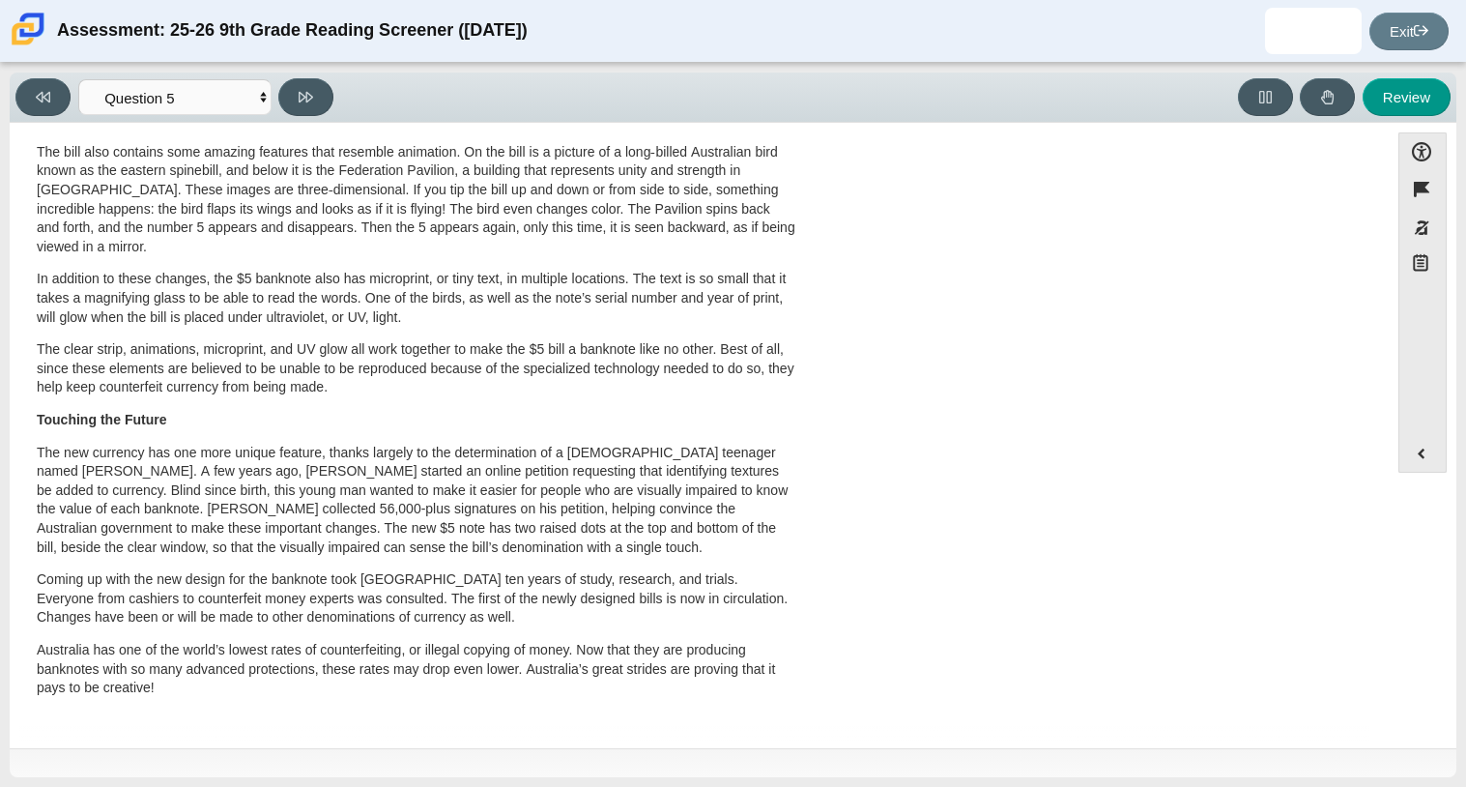
scroll to position [0, 0]
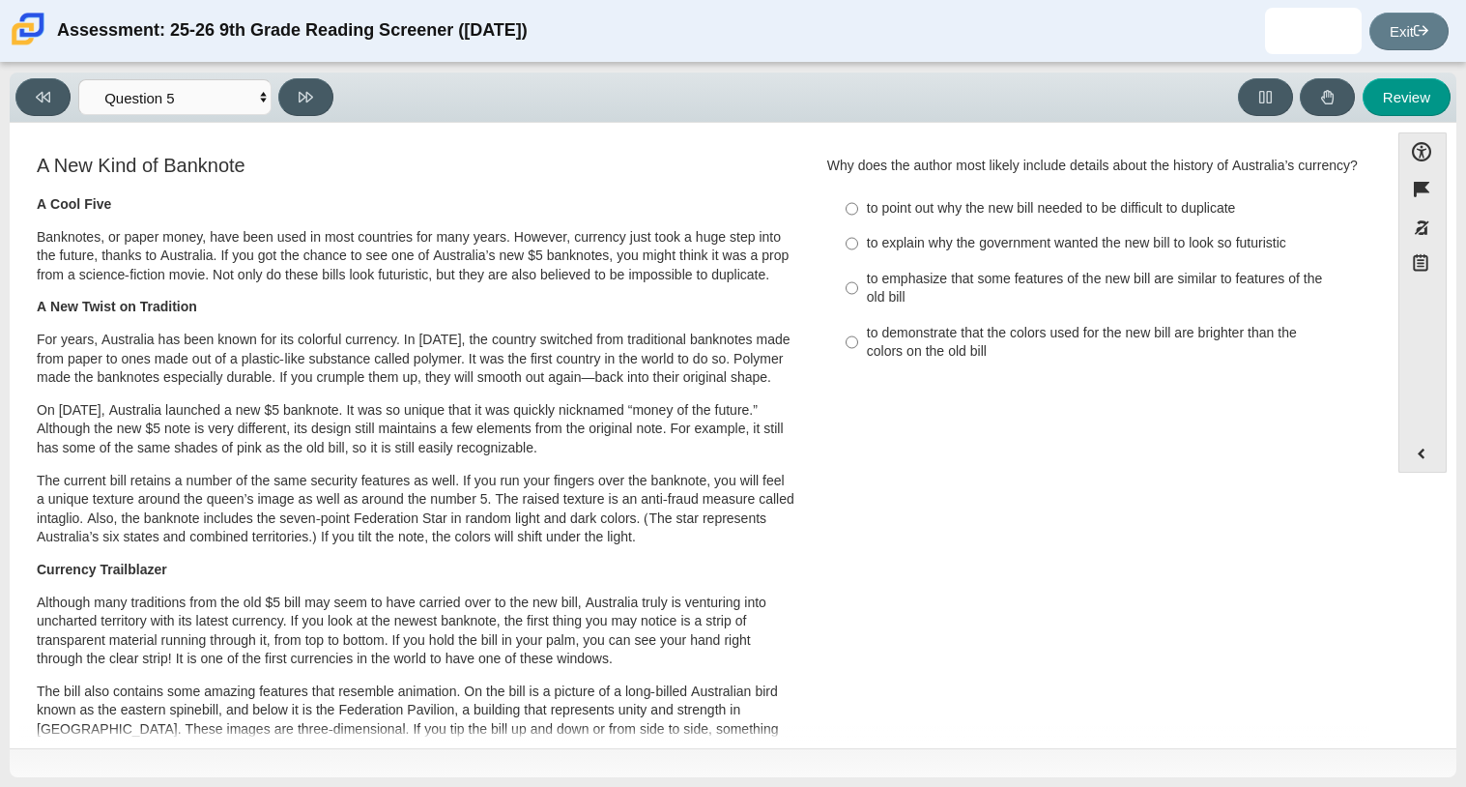
click at [427, 458] on p "On [DATE], Australia launched a new $5 banknote. It was so unique that it was q…" at bounding box center [416, 429] width 759 height 57
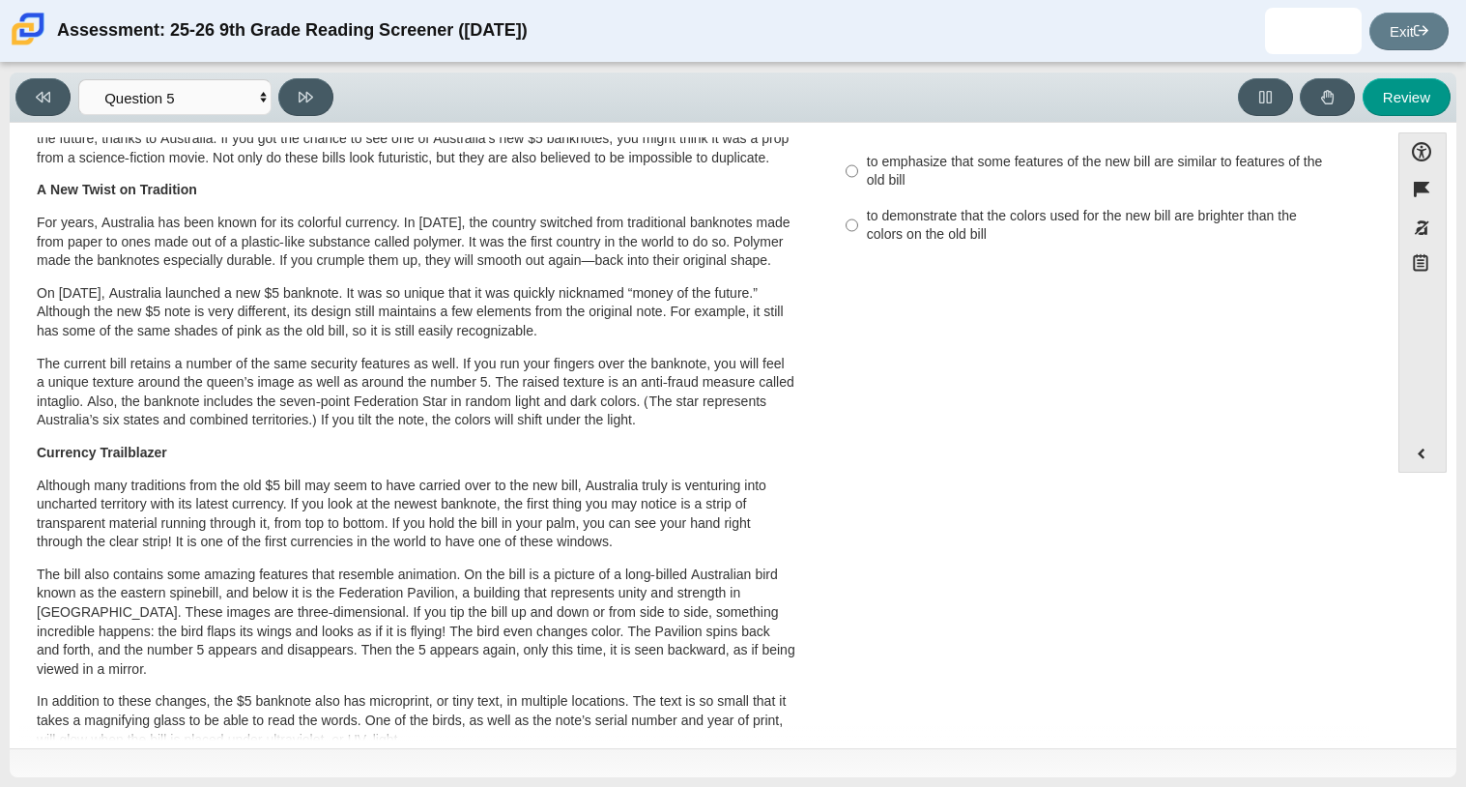
scroll to position [118, 0]
